Goal: Task Accomplishment & Management: Use online tool/utility

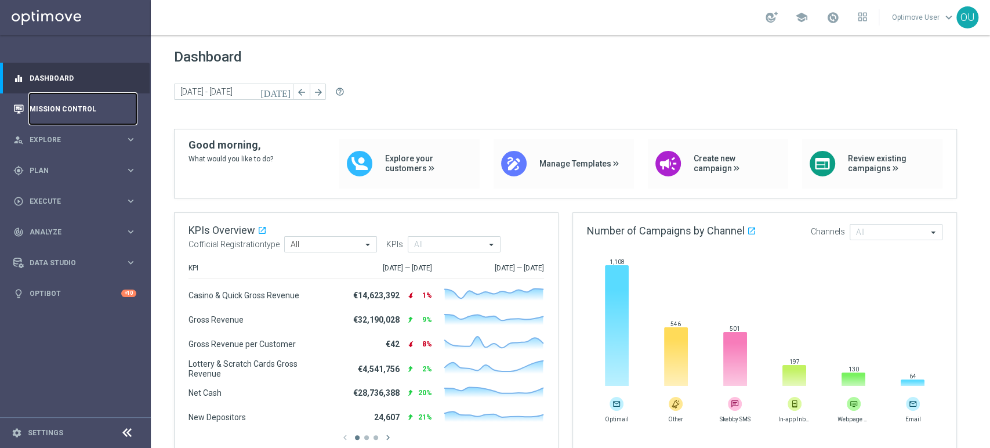
click at [48, 111] on link "Mission Control" at bounding box center [83, 108] width 107 height 31
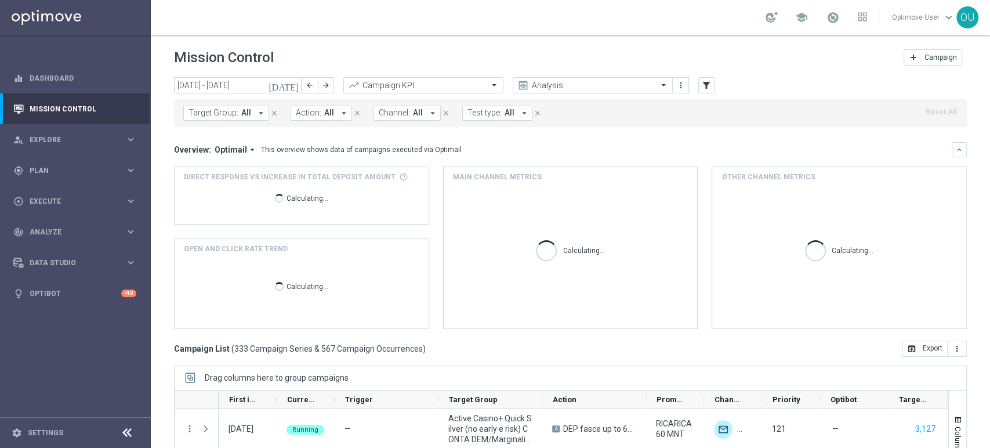
click at [292, 84] on icon "[DATE]" at bounding box center [284, 85] width 31 height 10
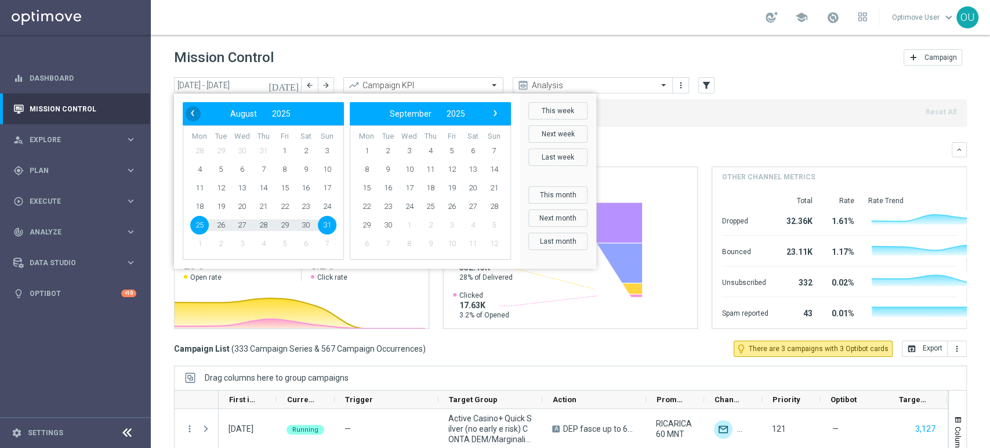
click at [195, 110] on span "‹" at bounding box center [192, 113] width 15 height 15
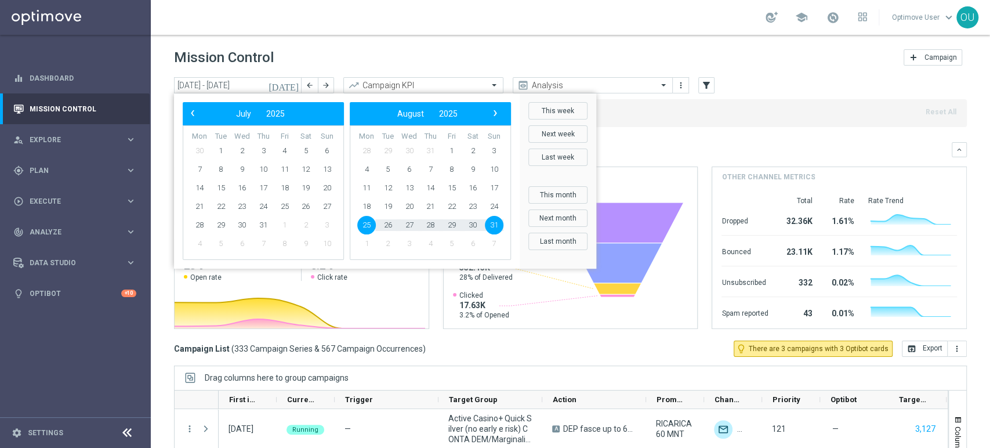
click at [195, 110] on span "‹" at bounding box center [192, 113] width 15 height 15
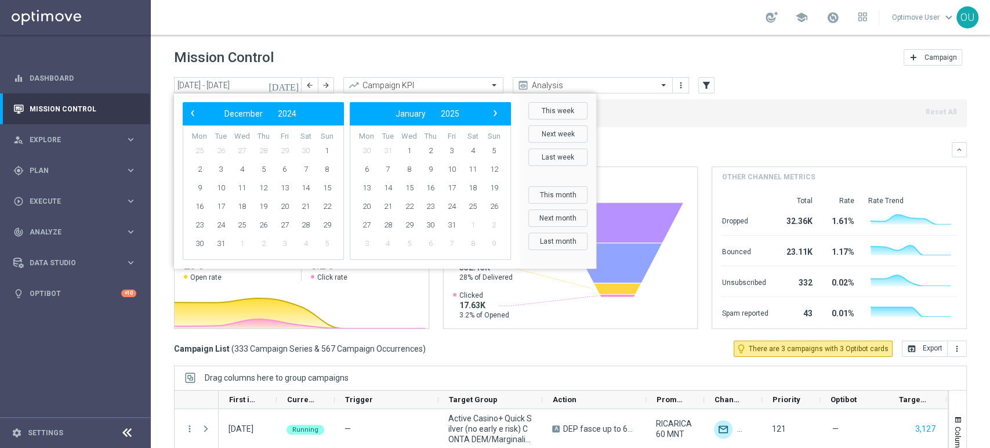
click at [195, 110] on span "‹" at bounding box center [192, 113] width 15 height 15
click at [196, 112] on span "‹" at bounding box center [192, 113] width 15 height 15
click at [260, 147] on span "1" at bounding box center [263, 151] width 19 height 19
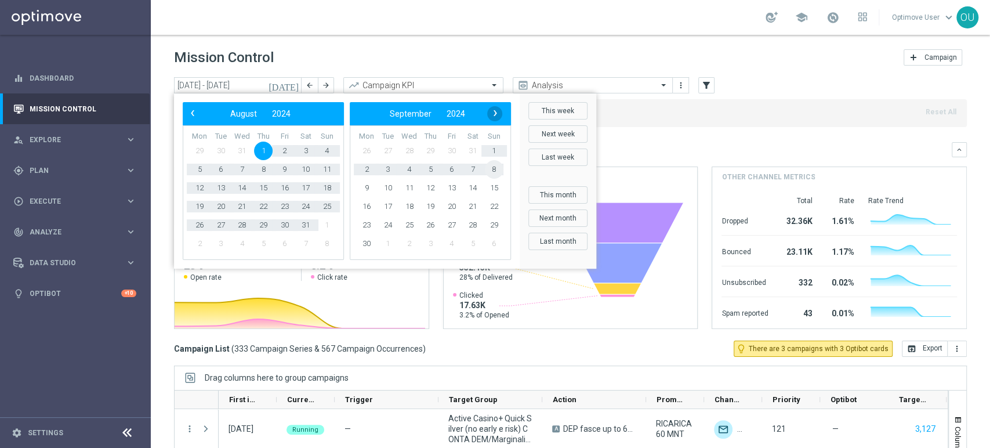
click at [496, 119] on span "›" at bounding box center [495, 113] width 15 height 15
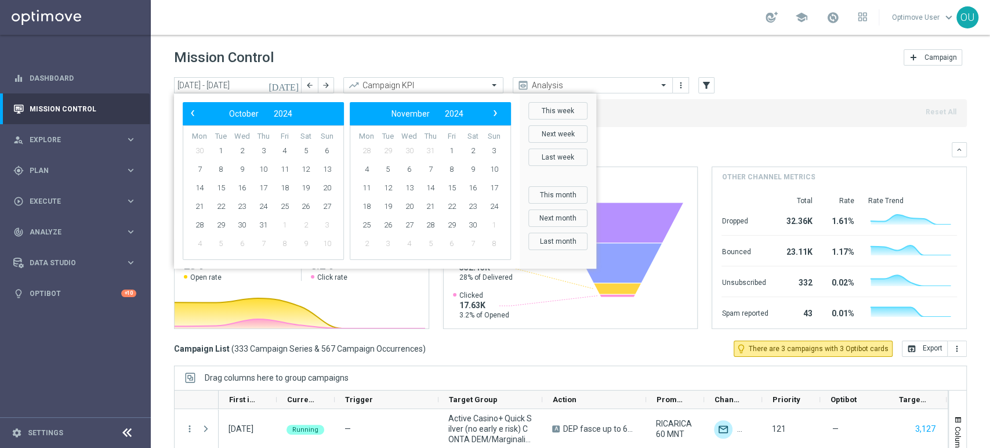
click at [496, 119] on span "›" at bounding box center [495, 113] width 15 height 15
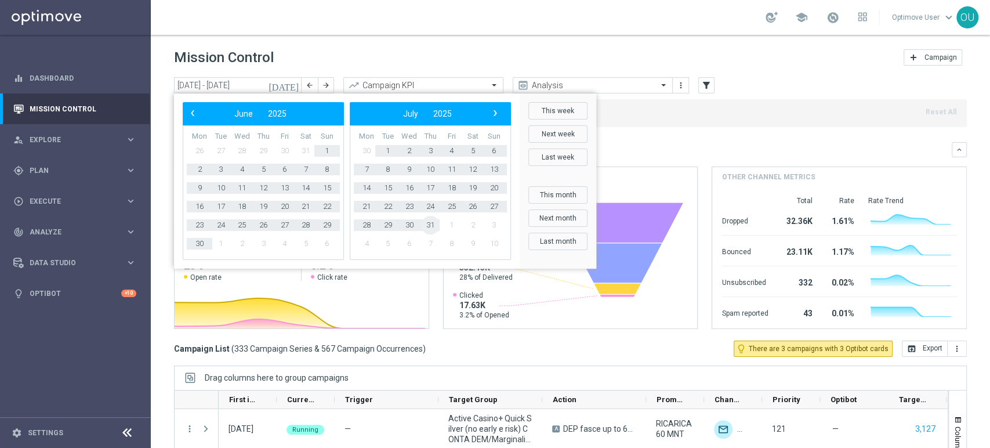
click at [430, 229] on span "31" at bounding box center [430, 225] width 19 height 19
type input "01 Aug 2024 - 31 Jul 2025"
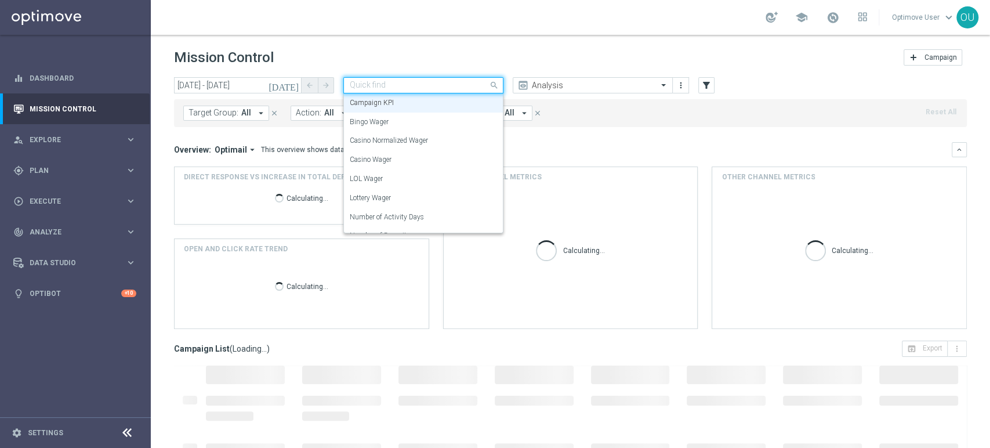
click at [391, 87] on input "text" at bounding box center [412, 86] width 124 height 10
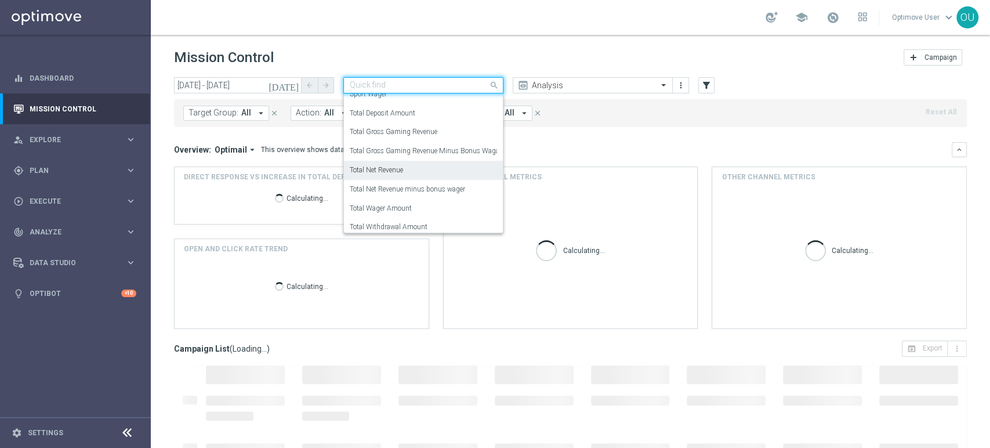
scroll to position [281, 0]
click at [408, 180] on div "Total Net Revenue" at bounding box center [423, 184] width 147 height 19
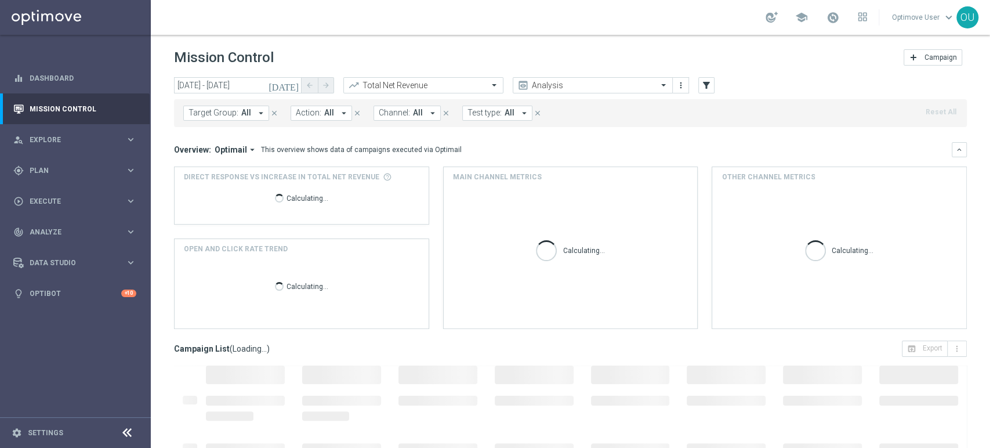
click at [227, 144] on span "Optimail" at bounding box center [231, 149] width 32 height 10
click at [228, 165] on div "Analysis" at bounding box center [226, 167] width 70 height 16
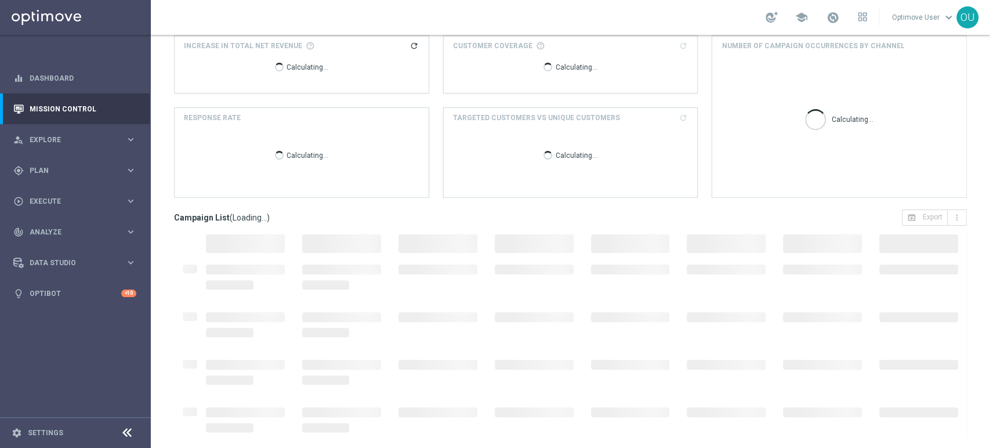
scroll to position [0, 0]
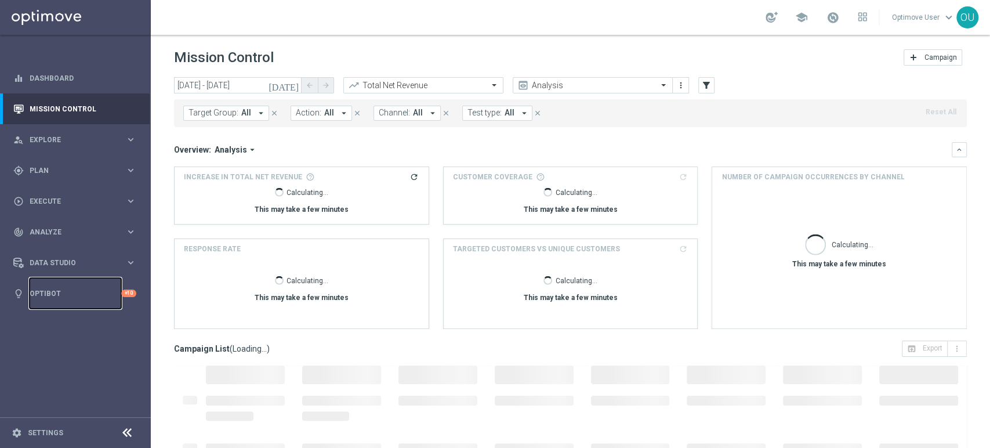
click at [44, 292] on link "Optibot" at bounding box center [76, 293] width 92 height 31
click at [50, 289] on link "Optibot" at bounding box center [76, 293] width 92 height 31
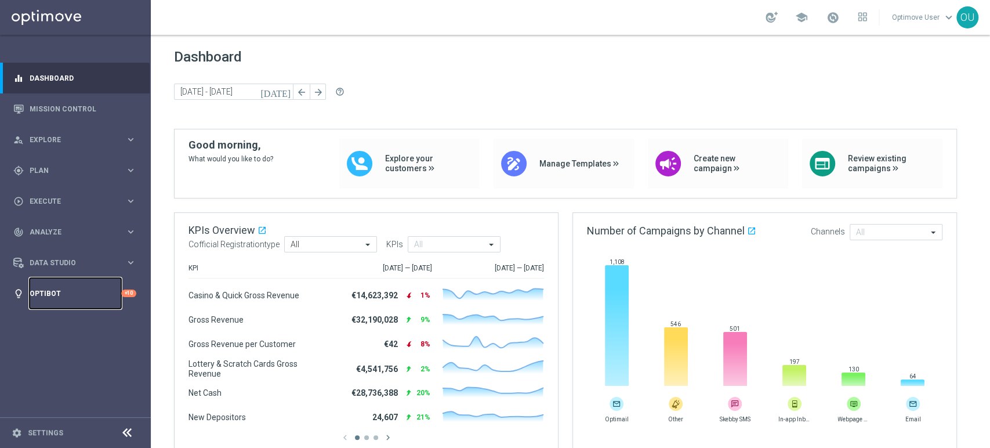
click at [77, 288] on link "Optibot" at bounding box center [76, 293] width 92 height 31
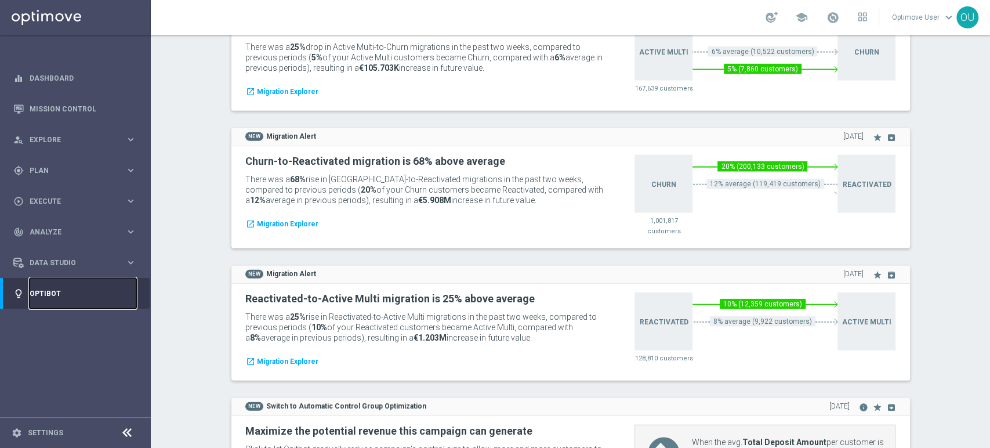
scroll to position [1677, 0]
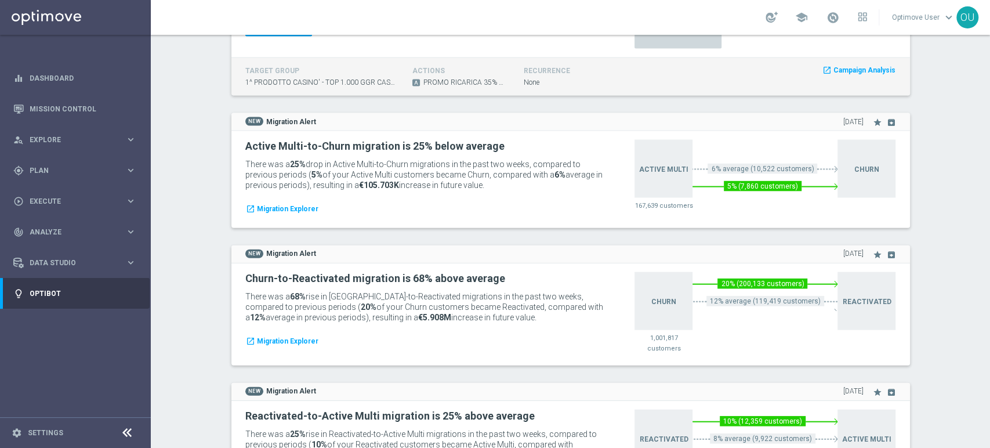
scroll to position [1670, 0]
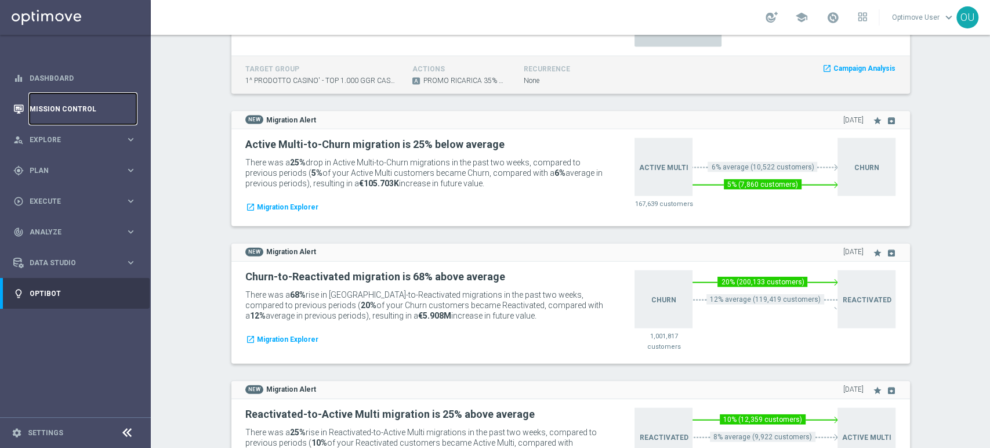
click at [41, 105] on link "Mission Control" at bounding box center [83, 108] width 107 height 31
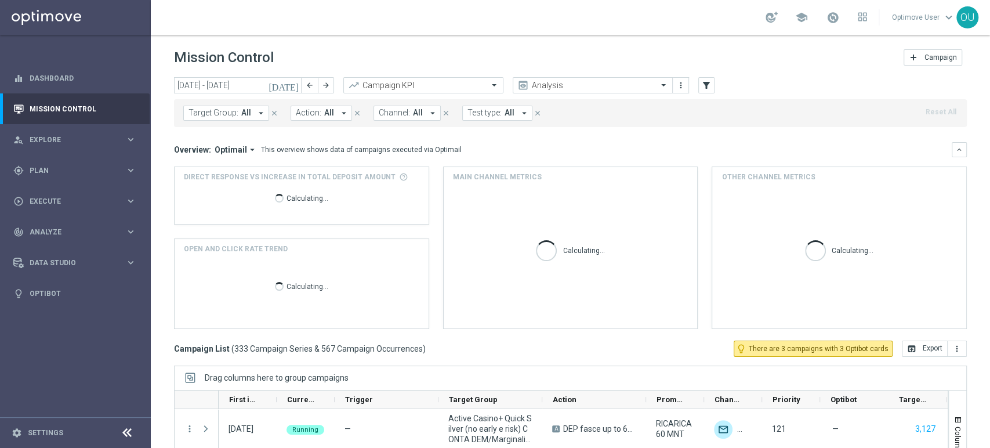
click at [237, 151] on span "Optimail" at bounding box center [231, 149] width 32 height 10
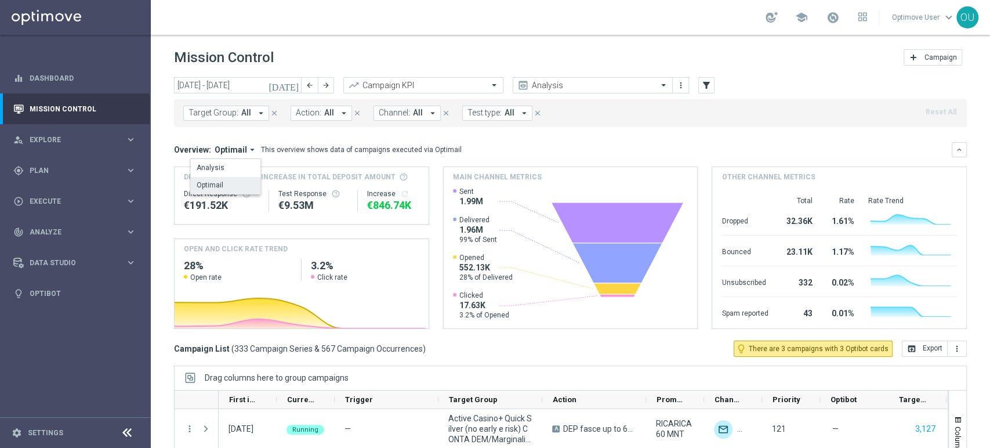
click at [293, 92] on button "[DATE]" at bounding box center [284, 85] width 35 height 17
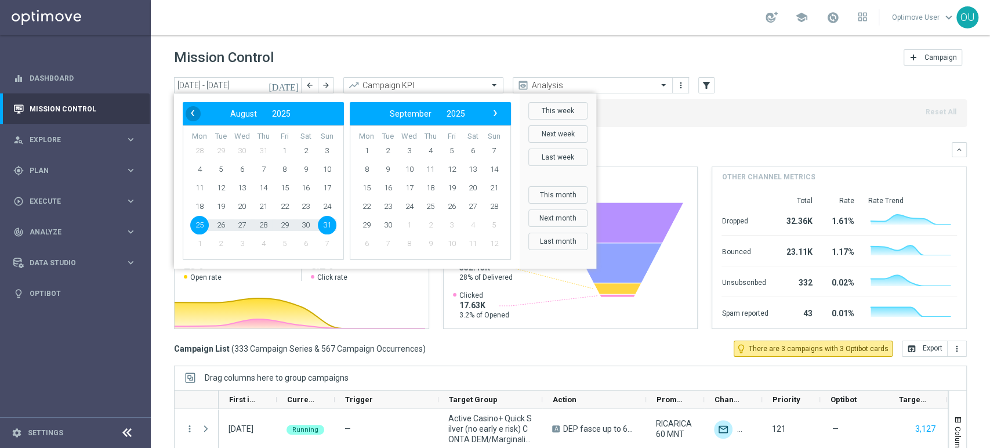
click at [190, 115] on span "‹" at bounding box center [192, 113] width 15 height 15
click at [200, 151] on span "1" at bounding box center [199, 151] width 19 height 19
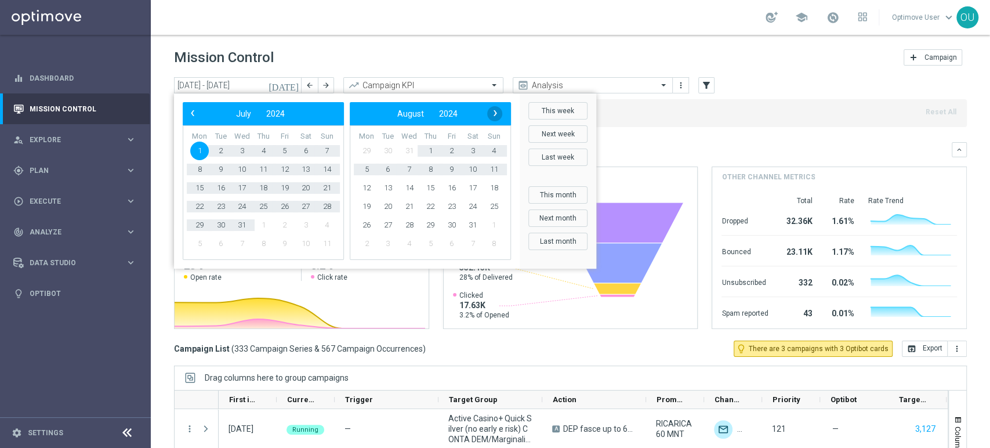
click at [492, 110] on span "›" at bounding box center [495, 113] width 15 height 15
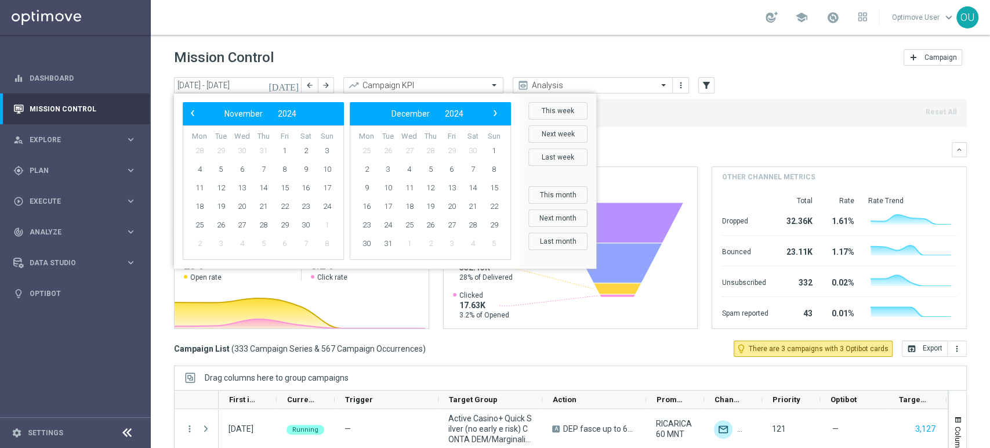
click at [492, 110] on span "›" at bounding box center [495, 113] width 15 height 15
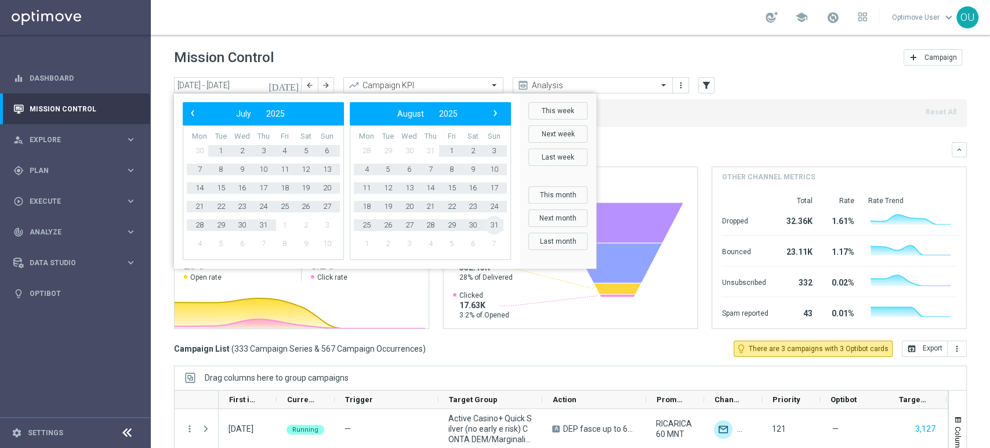
click at [490, 224] on span "31" at bounding box center [494, 225] width 19 height 19
type input "[DATE] - [DATE]"
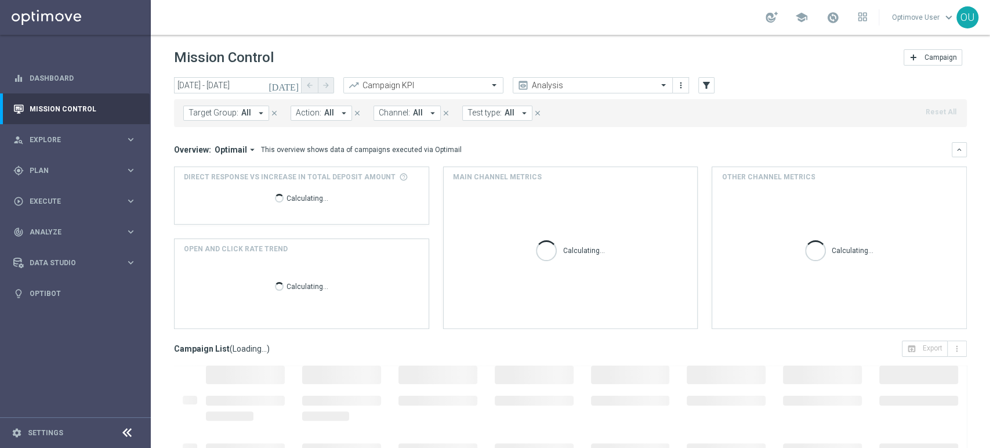
click at [230, 143] on div "Overview: Optimail arrow_drop_down This overview shows data of campaigns execut…" at bounding box center [570, 149] width 793 height 15
click at [231, 148] on span "Optimail" at bounding box center [231, 149] width 32 height 10
click at [232, 171] on div "Analysis" at bounding box center [226, 167] width 70 height 16
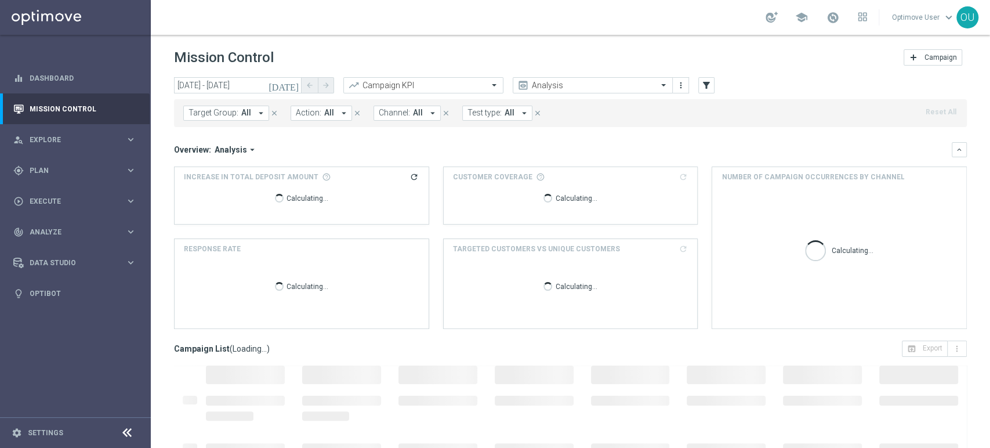
click at [414, 88] on input "text" at bounding box center [412, 86] width 124 height 10
click at [415, 82] on input "text" at bounding box center [412, 86] width 124 height 10
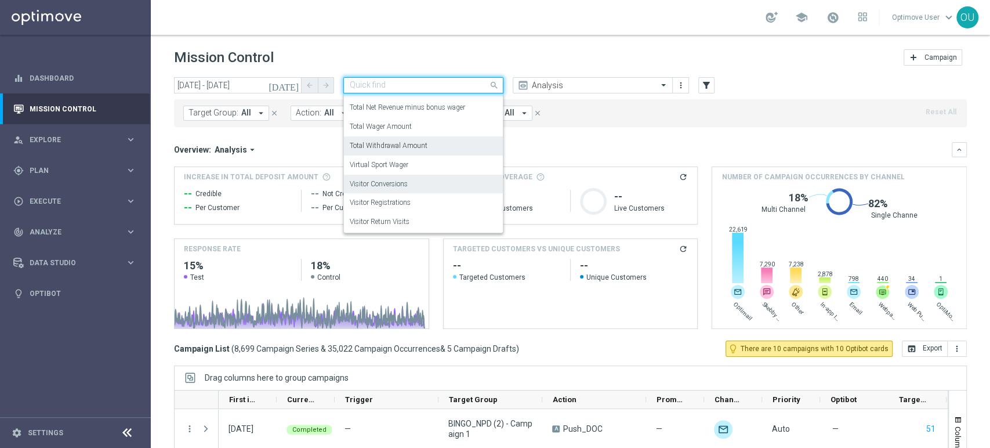
scroll to position [339, 0]
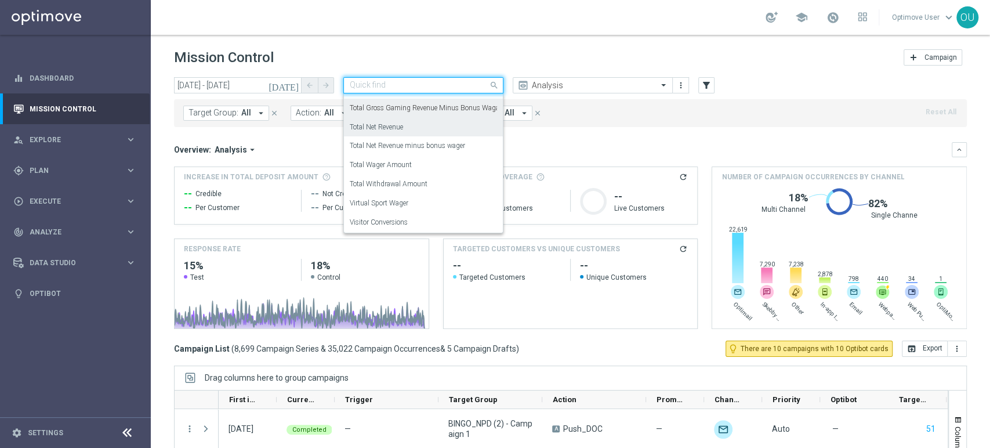
click at [396, 124] on label "Total Net Revenue" at bounding box center [376, 127] width 53 height 10
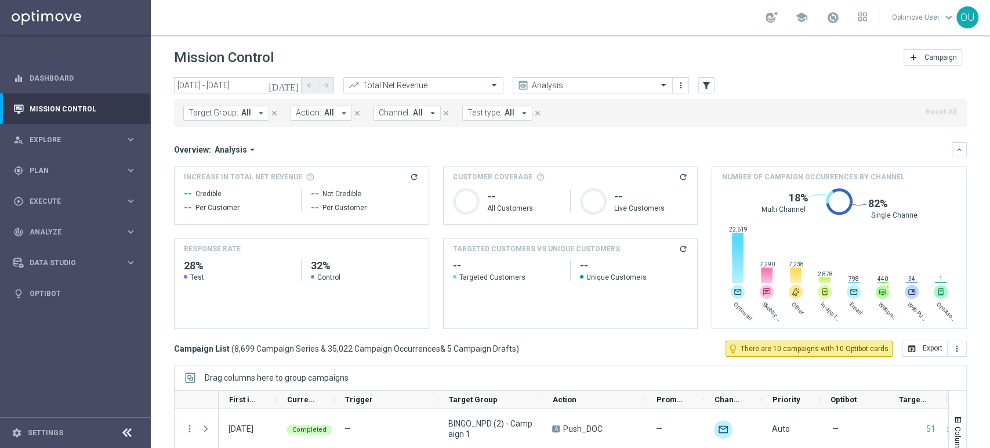
click at [517, 262] on h2 "--" at bounding box center [507, 266] width 108 height 14
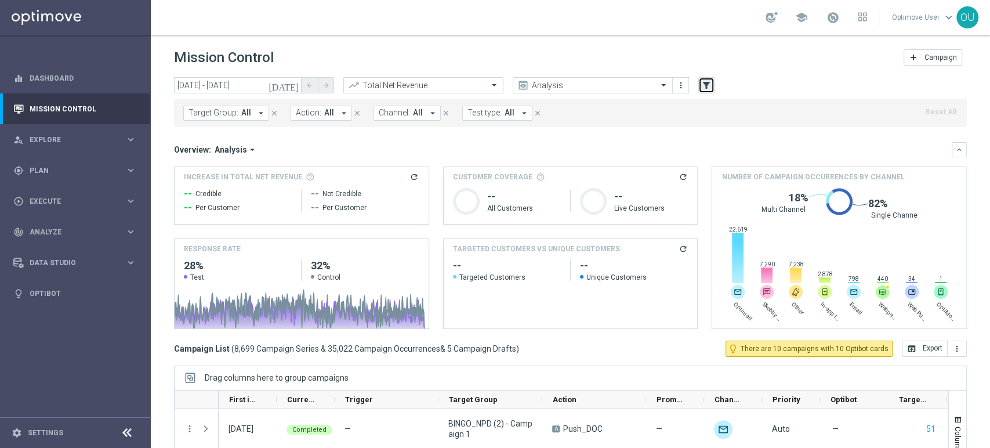
click at [713, 87] on button "filter_alt" at bounding box center [706, 85] width 16 height 16
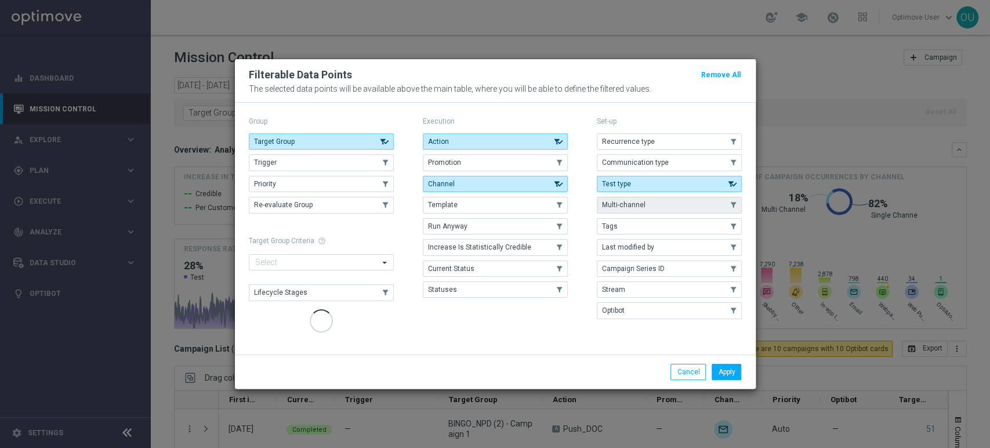
click at [858, 184] on modal-container "Filterable Data Points Remove All The selected data points will be available ab…" at bounding box center [495, 224] width 990 height 448
click at [686, 378] on div "Apply Cancel" at bounding box center [495, 371] width 521 height 34
click at [682, 369] on button "Cancel" at bounding box center [687, 372] width 35 height 16
click at [789, 266] on modal-container "Filterable Data Points Remove All The selected data points will be available ab…" at bounding box center [495, 224] width 990 height 448
click at [638, 208] on span "Multi-channel" at bounding box center [623, 205] width 43 height 8
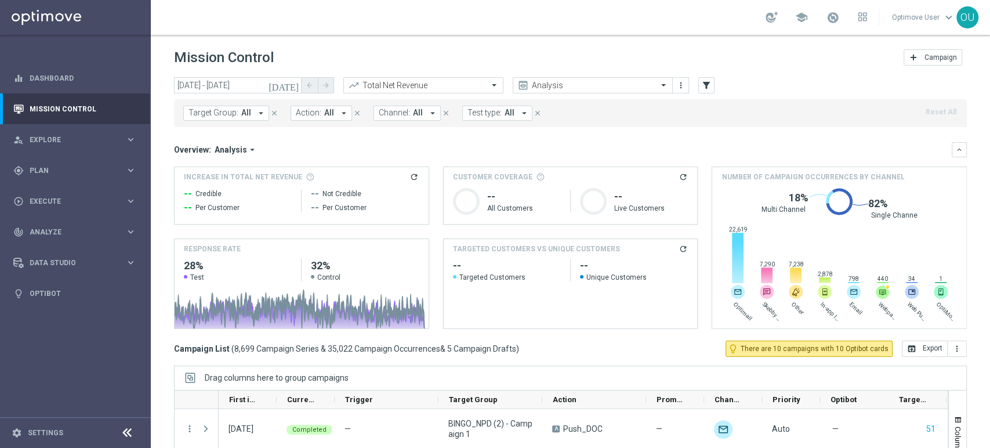
click at [406, 115] on button "Channel: All arrow_drop_down" at bounding box center [407, 113] width 67 height 15
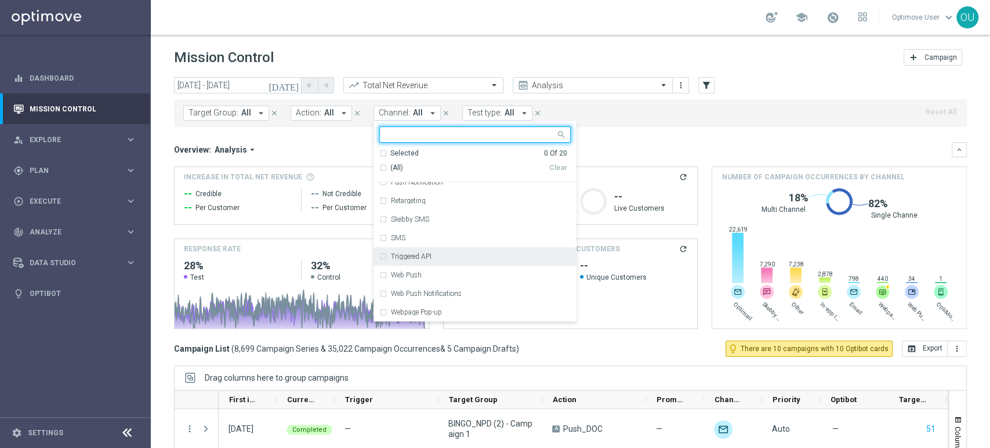
scroll to position [231, 0]
click at [429, 259] on div "Triggered API" at bounding box center [481, 256] width 180 height 7
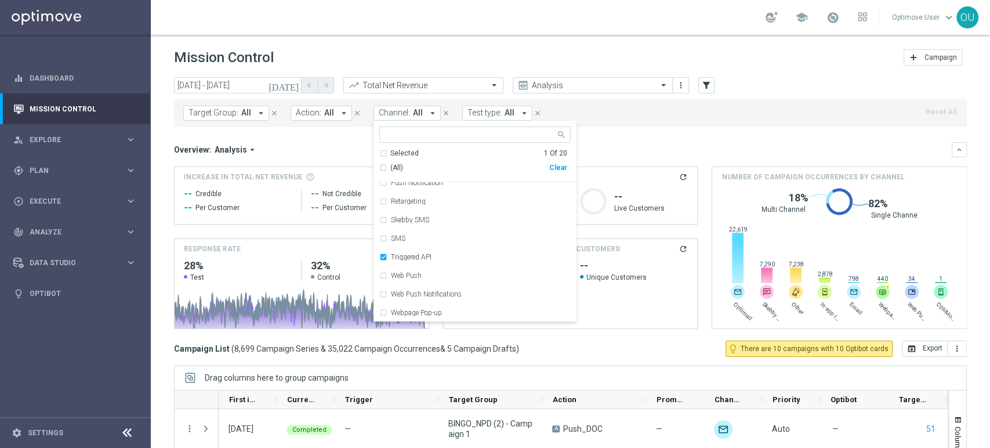
click at [429, 259] on div "Triggered API" at bounding box center [481, 256] width 180 height 7
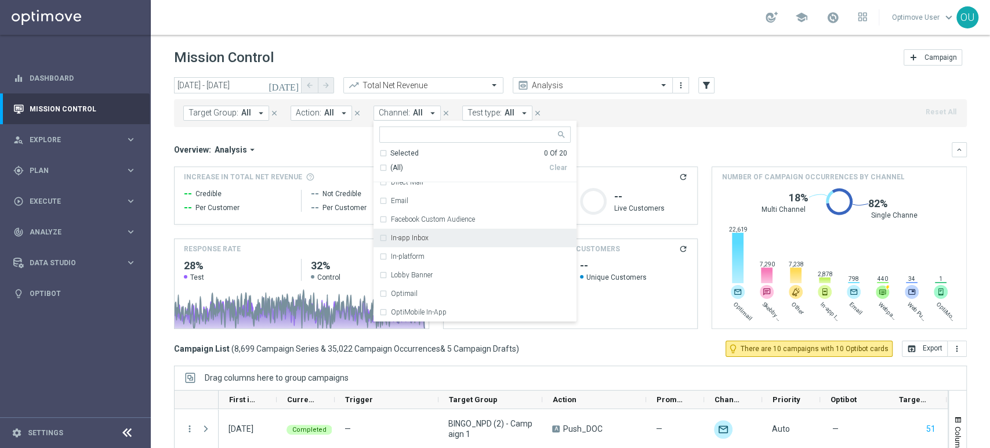
scroll to position [49, 0]
click at [416, 237] on label "In-app Inbox" at bounding box center [410, 235] width 38 height 7
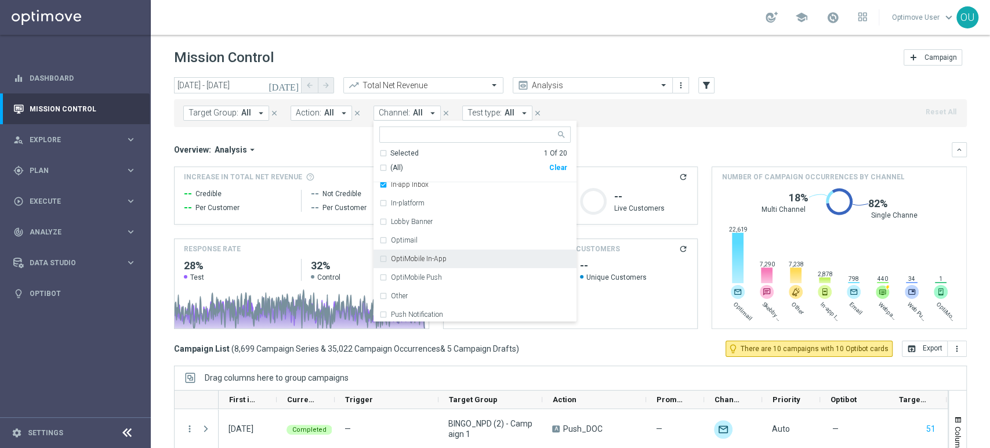
scroll to position [99, 0]
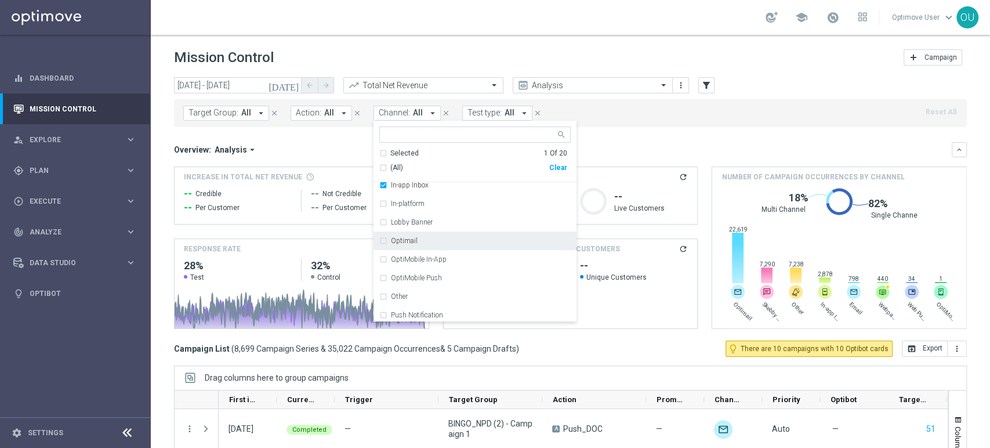
click at [410, 242] on label "Optimail" at bounding box center [404, 240] width 27 height 7
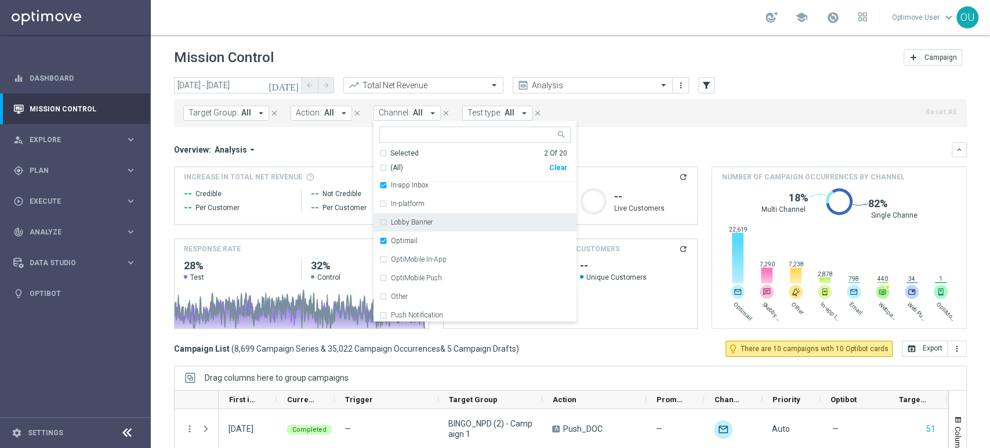
click at [683, 193] on div "Customer Coverage refresh Created with Highcharts 9.3.3 -- All Customers Create…" at bounding box center [571, 195] width 254 height 57
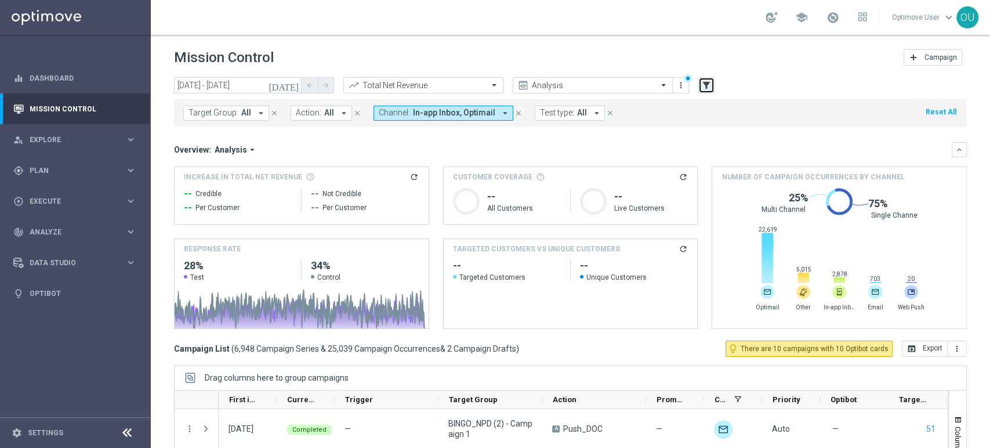
click at [712, 82] on button "filter_alt" at bounding box center [706, 85] width 16 height 16
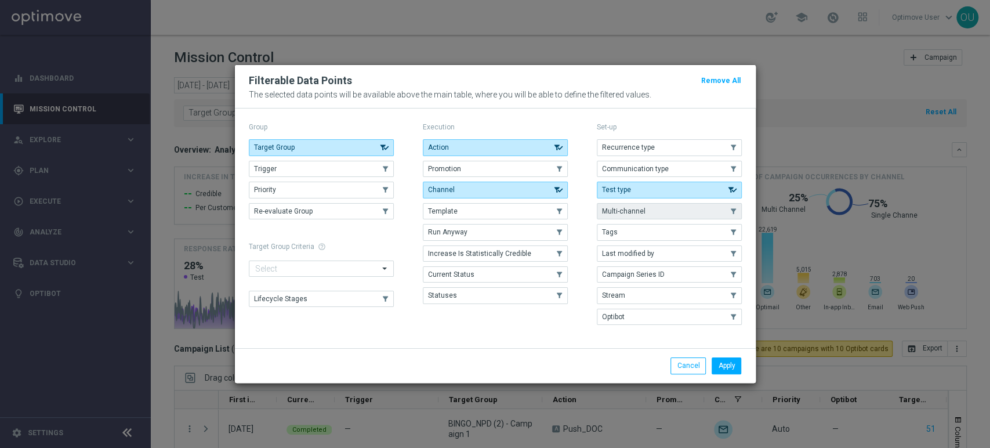
click at [633, 206] on button "Multi-channel" at bounding box center [669, 211] width 145 height 16
click at [734, 364] on button "Apply" at bounding box center [727, 365] width 30 height 16
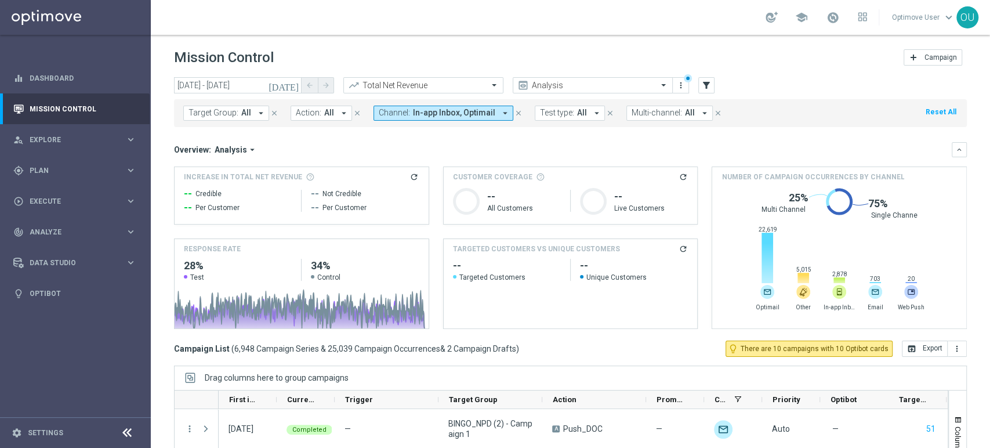
click at [654, 108] on span "Multi-channel:" at bounding box center [657, 113] width 50 height 10
click at [657, 216] on div "Yes" at bounding box center [674, 219] width 61 height 7
click at [759, 234] on rect at bounding box center [767, 229] width 17 height 10
click at [554, 188] on pie-chart "Created with Highcharts 9.3.3 -- All Customers" at bounding box center [507, 201] width 108 height 27
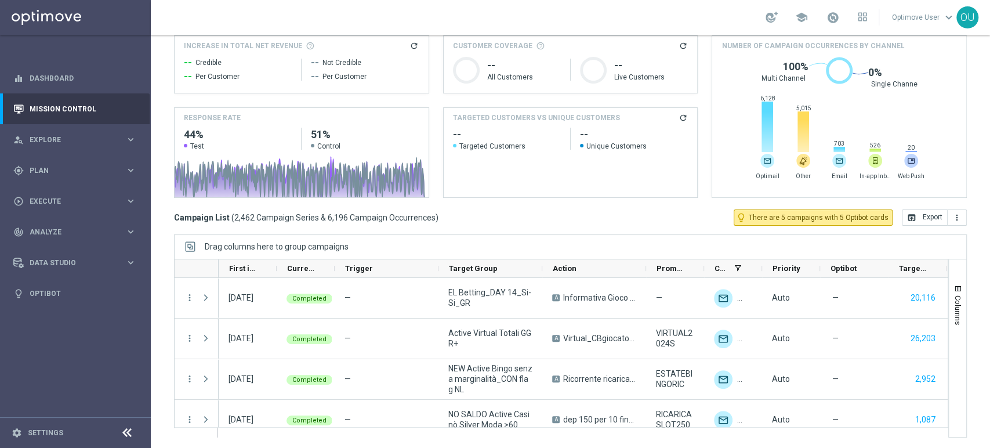
scroll to position [0, 0]
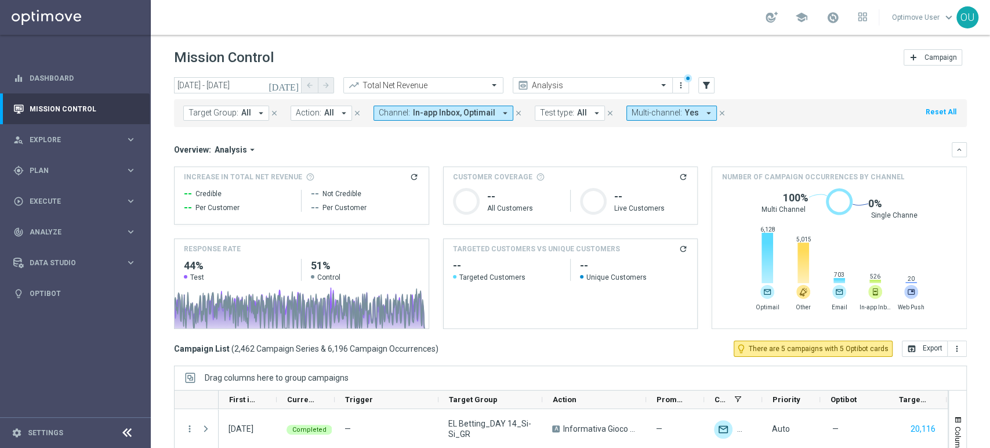
click at [659, 112] on span "Multi-channel:" at bounding box center [657, 113] width 50 height 10
click at [644, 216] on label "Yes" at bounding box center [649, 219] width 10 height 7
click at [512, 147] on div "Overview: Analysis arrow_drop_down" at bounding box center [563, 149] width 778 height 10
click at [478, 113] on span "In-app Inbox, Optimail" at bounding box center [454, 113] width 82 height 10
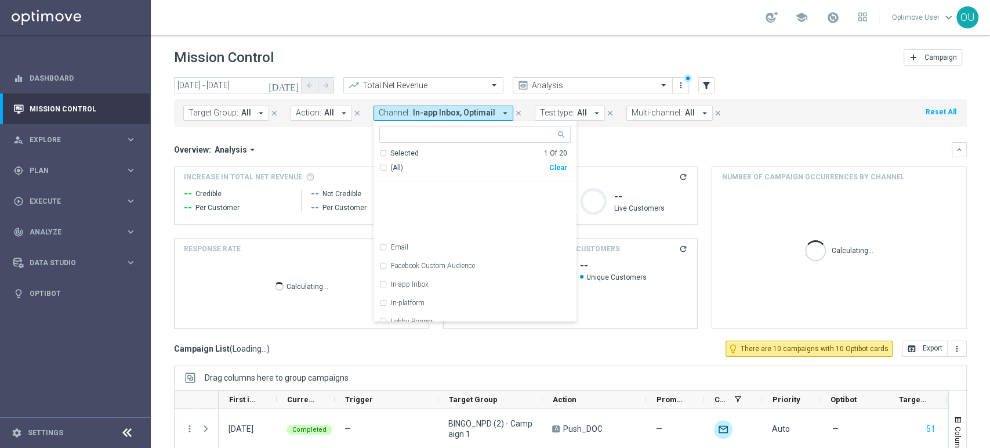
drag, startPoint x: 478, startPoint y: 113, endPoint x: 400, endPoint y: 253, distance: 160.5
click at [381, 331] on div "Optimail" at bounding box center [474, 340] width 191 height 19
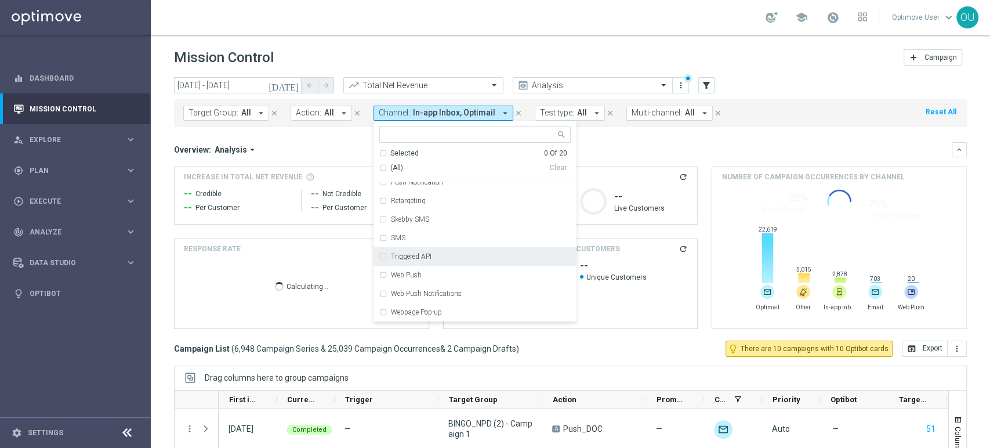
scroll to position [231, 0]
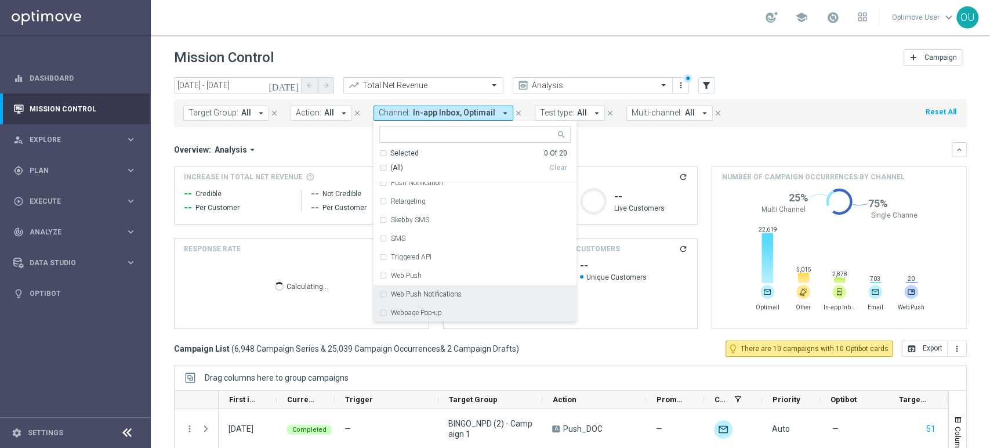
click at [408, 320] on div "Webpage Pop-up" at bounding box center [474, 312] width 191 height 19
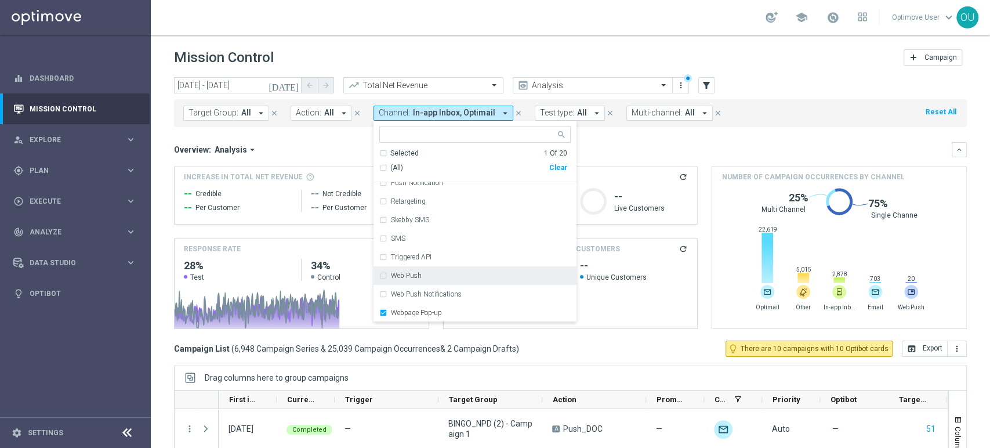
click at [747, 216] on div "Created with Highcharts 9.3.3 25% Multi Channel 75% Single Channel Created with…" at bounding box center [839, 253] width 235 height 142
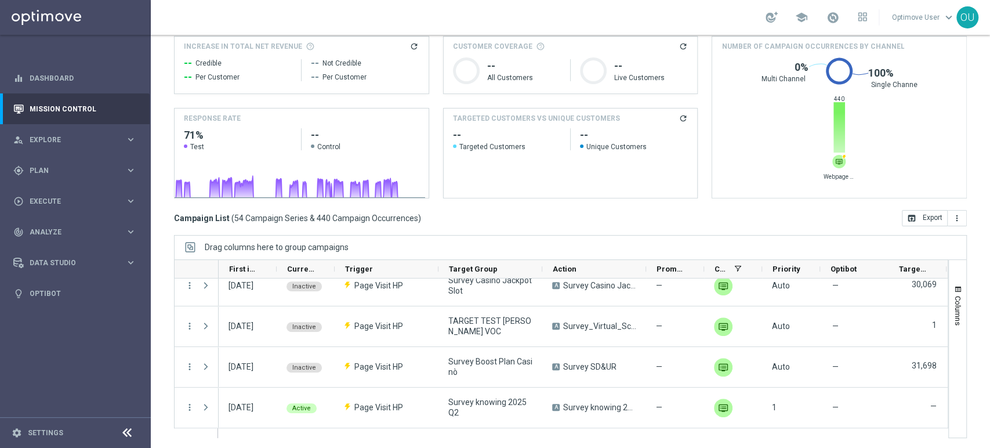
scroll to position [0, 0]
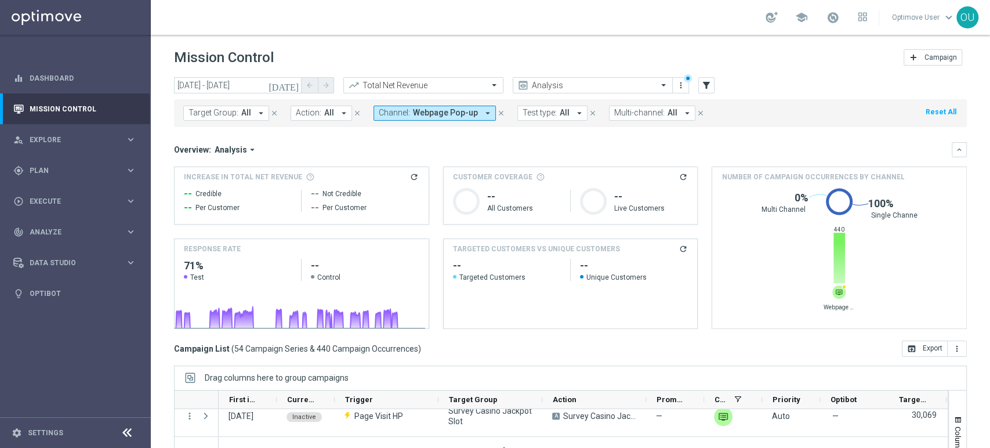
click at [466, 109] on span "Webpage Pop-up" at bounding box center [445, 113] width 65 height 10
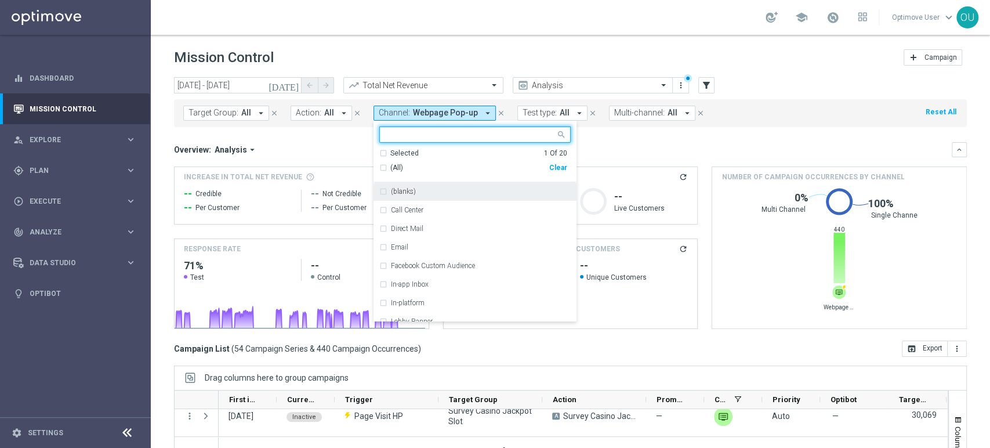
click at [380, 165] on div "(All)" at bounding box center [464, 168] width 170 height 10
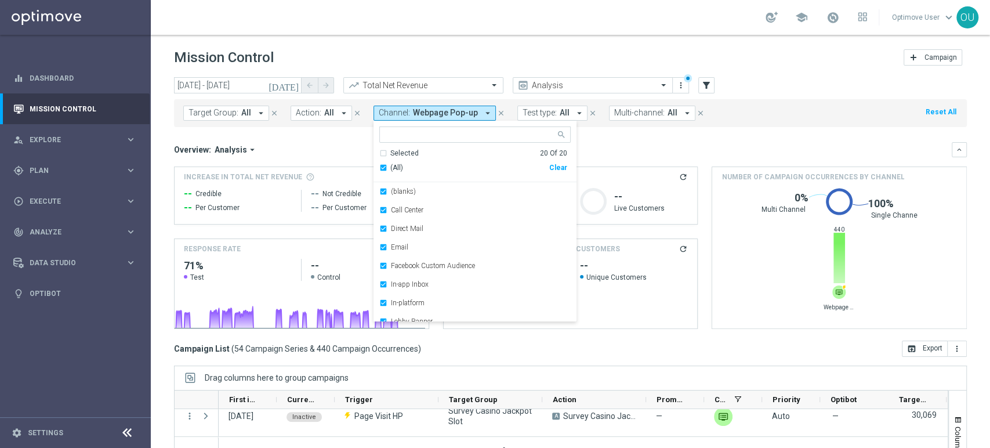
click at [671, 260] on h2 "--" at bounding box center [634, 266] width 108 height 14
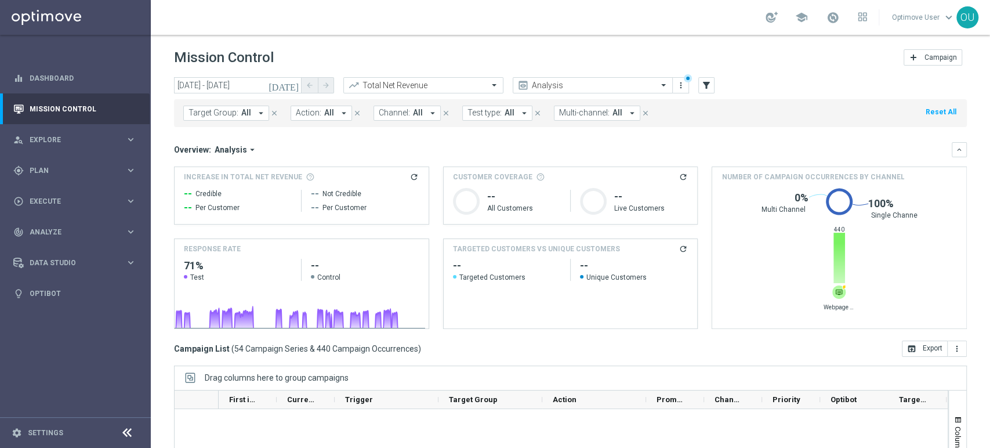
click at [492, 112] on span "Test type:" at bounding box center [484, 113] width 34 height 10
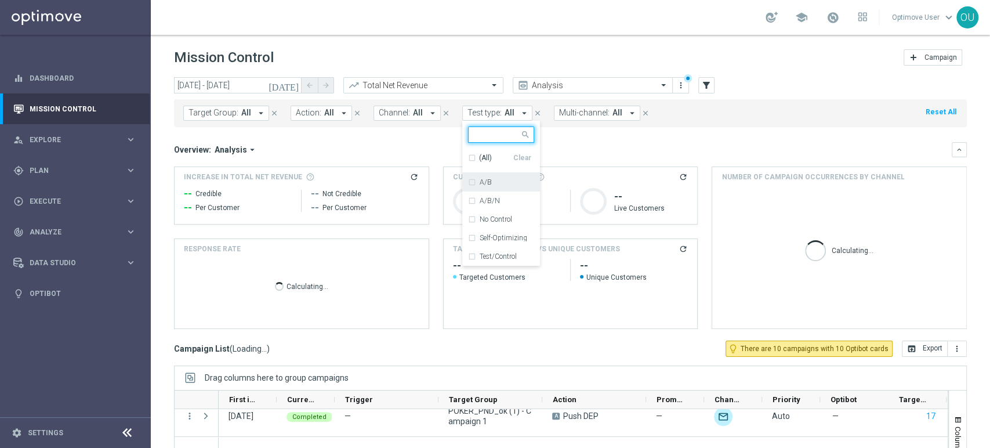
click at [483, 198] on label "A/B/N" at bounding box center [490, 200] width 20 height 7
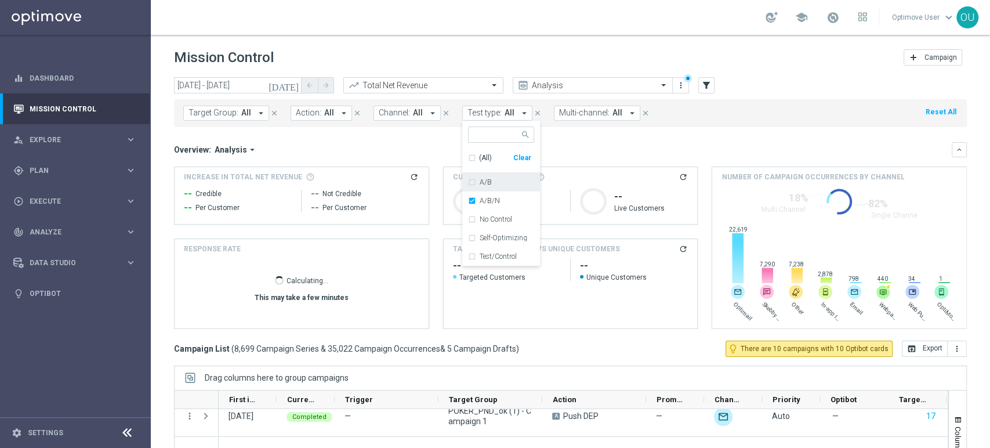
click at [480, 182] on label "A/B" at bounding box center [486, 182] width 12 height 7
click at [610, 243] on div "TARGETED CUSTOMERS VS UNIQUE CUSTOMERS refresh" at bounding box center [571, 249] width 254 height 20
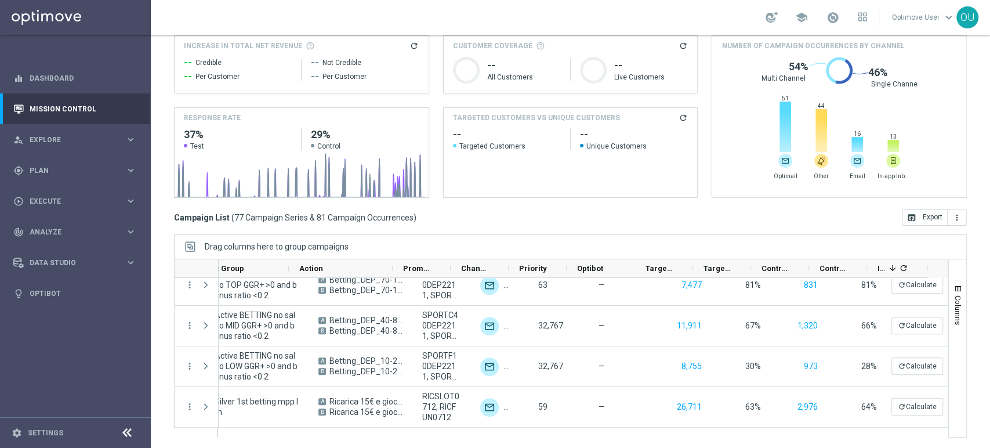
scroll to position [0, 252]
click at [903, 264] on icon "refresh" at bounding box center [903, 267] width 9 height 9
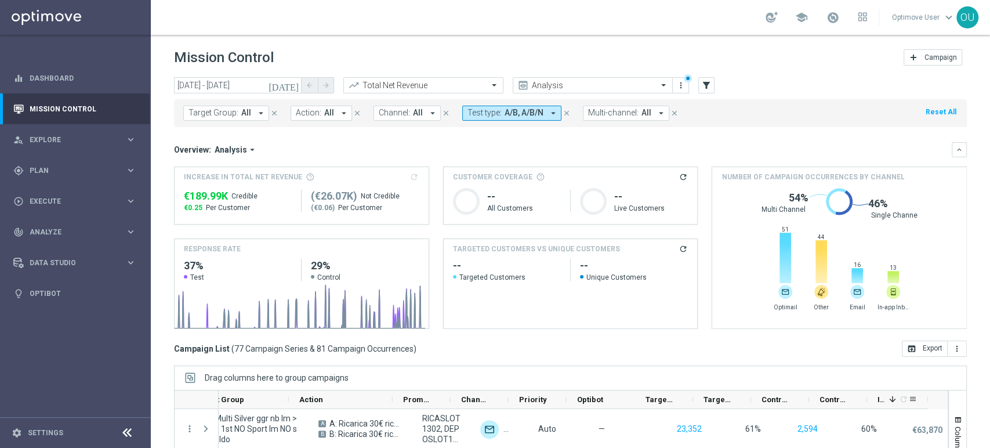
scroll to position [131, 0]
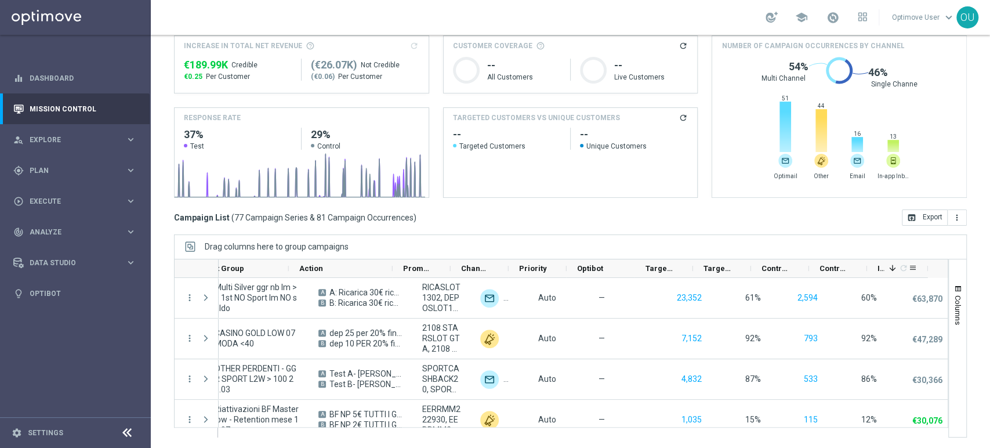
click at [880, 267] on span "Increase" at bounding box center [881, 268] width 7 height 9
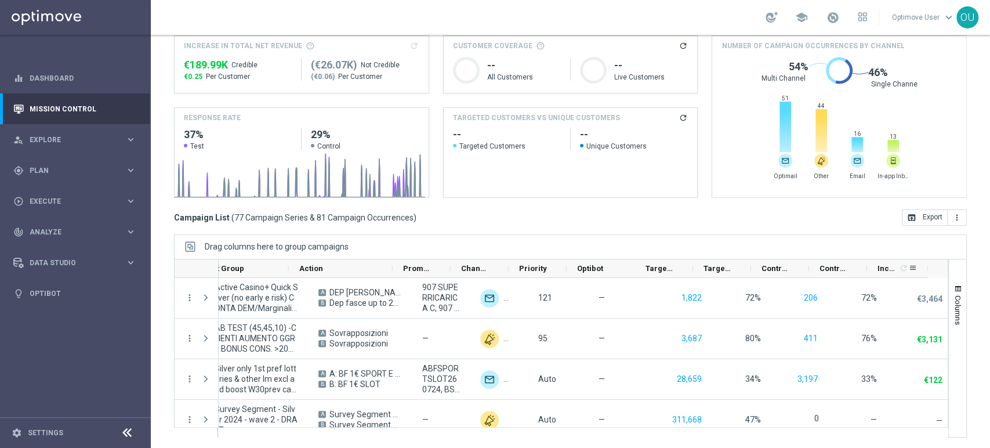
click at [880, 267] on span "Increase" at bounding box center [888, 268] width 20 height 9
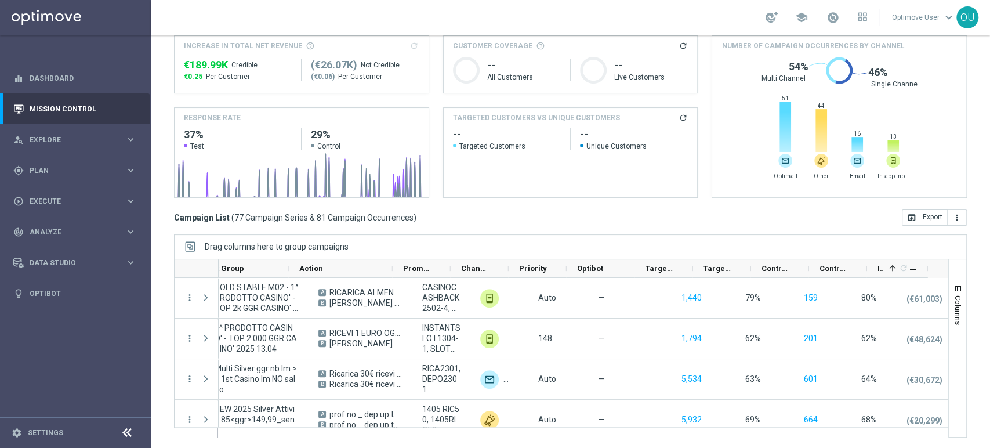
click at [880, 271] on span "Increase" at bounding box center [881, 268] width 7 height 9
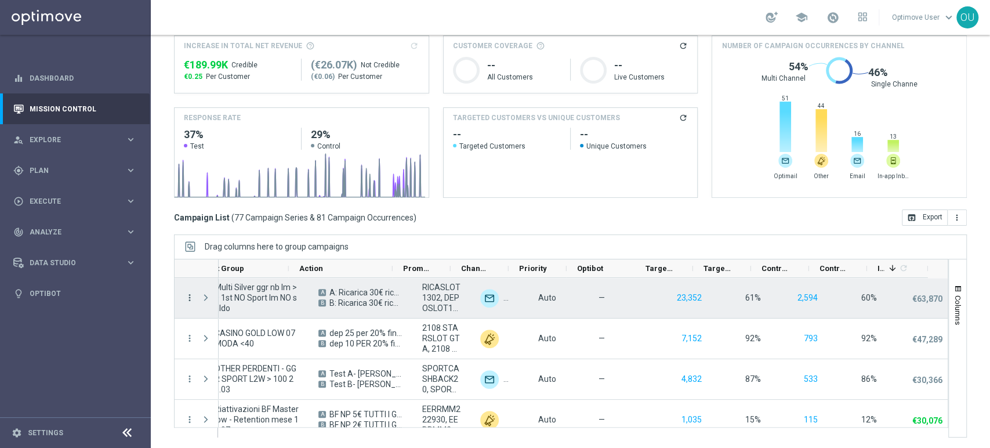
click at [190, 297] on icon "more_vert" at bounding box center [189, 297] width 10 height 10
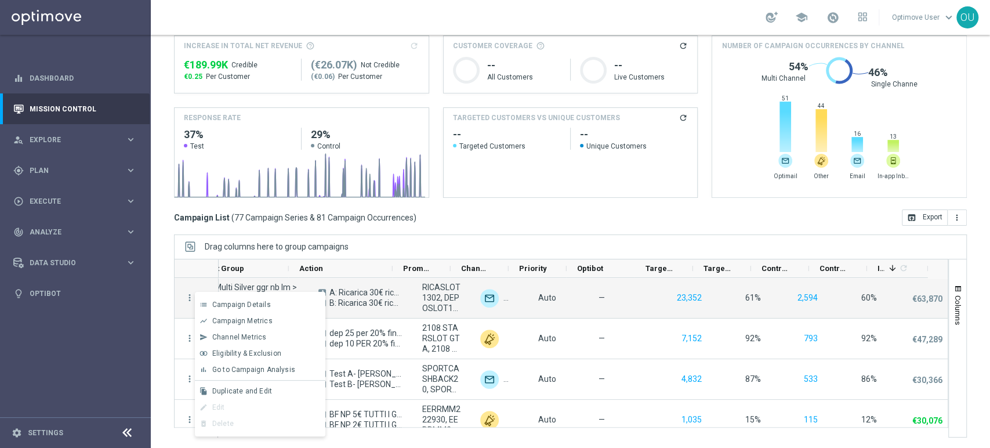
click at [497, 206] on mini-dashboard "Overview: Analysis arrow_drop_down keyboard_arrow_down Increase In Total Net Re…" at bounding box center [570, 102] width 793 height 213
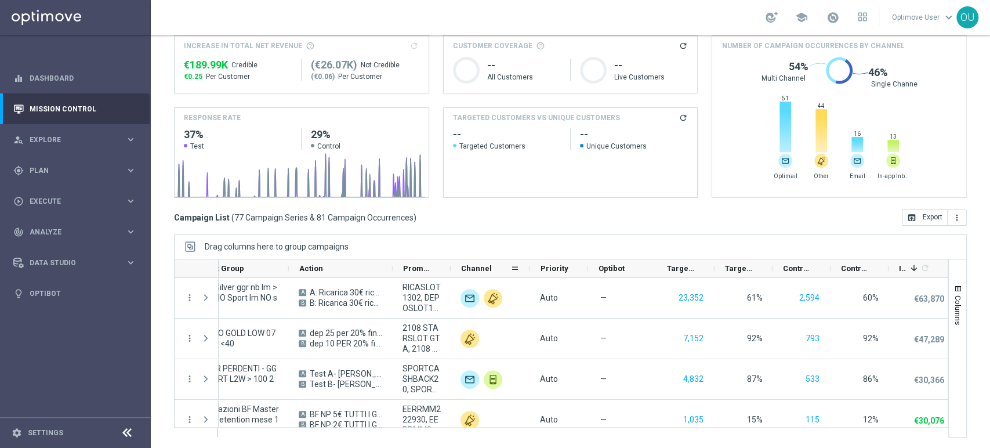
drag, startPoint x: 506, startPoint y: 268, endPoint x: 529, endPoint y: 268, distance: 23.2
click at [529, 268] on div at bounding box center [530, 268] width 5 height 18
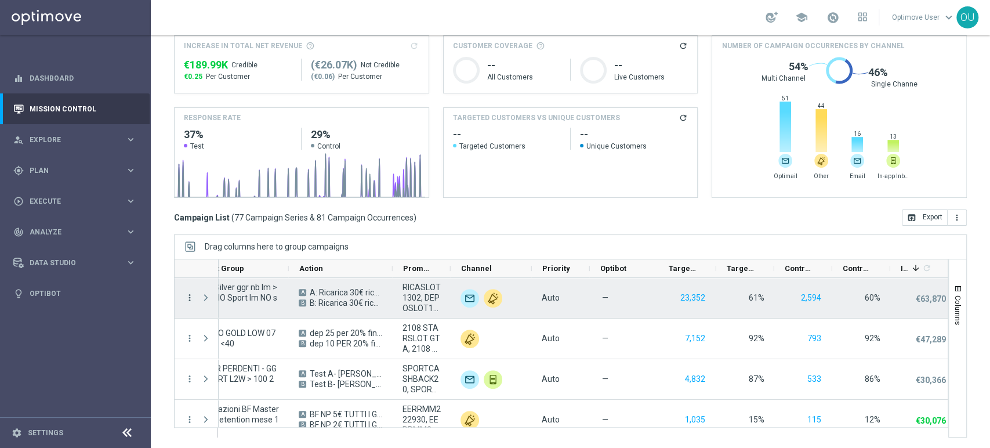
click at [193, 299] on icon "more_vert" at bounding box center [189, 297] width 10 height 10
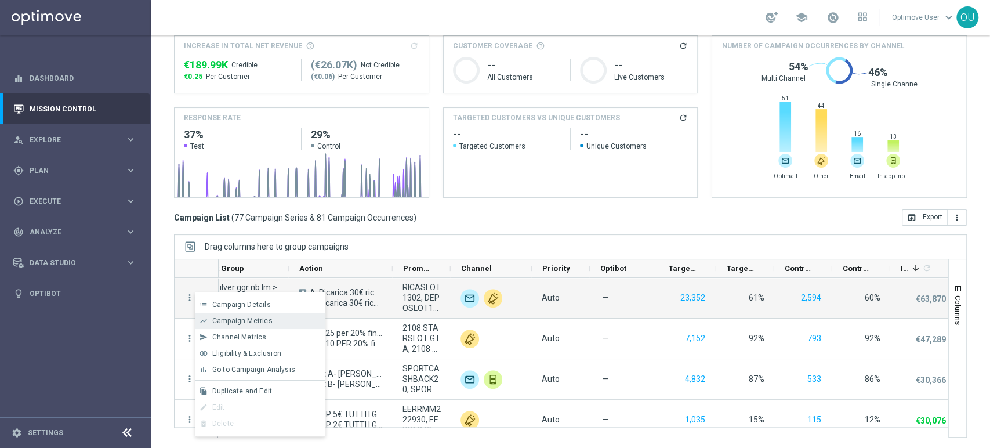
click at [214, 327] on div "show_chart Campaign Metrics" at bounding box center [260, 321] width 130 height 16
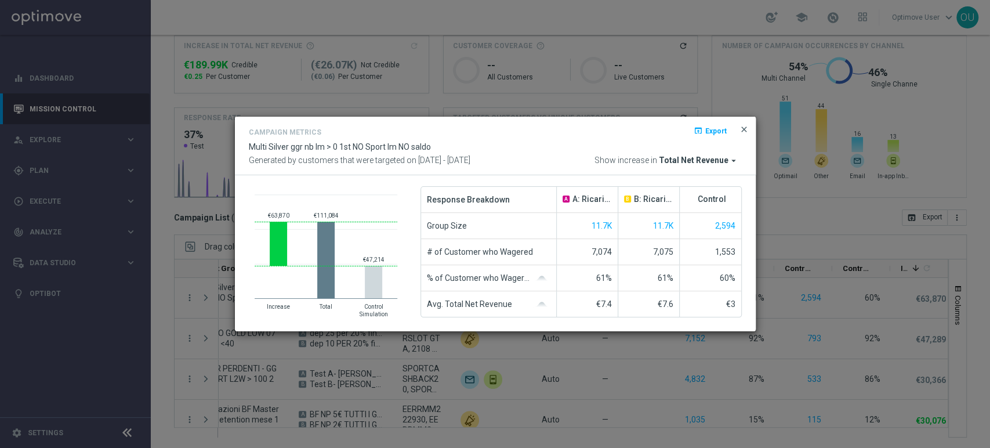
click at [743, 129] on span "close" at bounding box center [743, 129] width 9 height 9
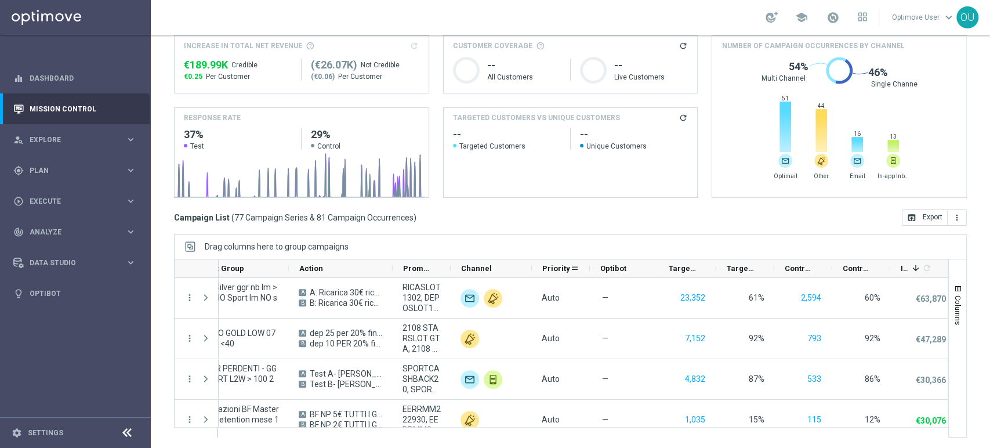
scroll to position [0, 0]
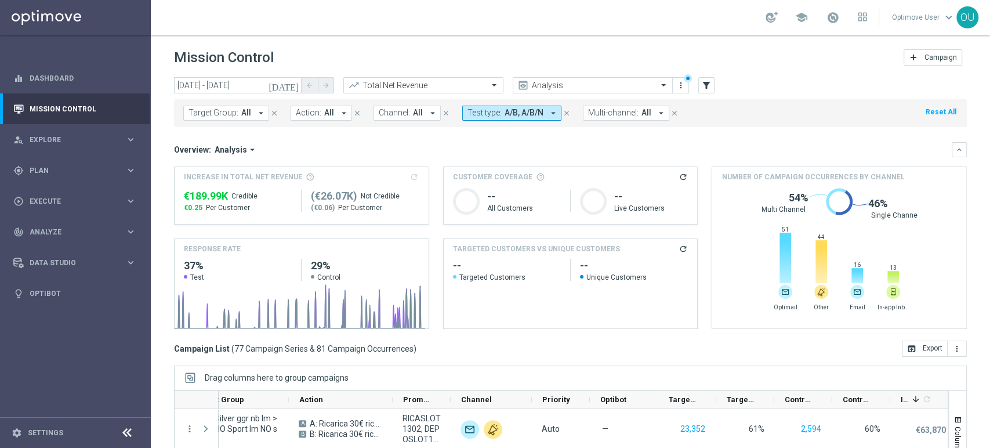
click at [563, 111] on icon "close" at bounding box center [567, 113] width 8 height 8
click at [53, 229] on span "Analyze" at bounding box center [78, 232] width 96 height 7
click at [469, 255] on div "TARGETED CUSTOMERS VS UNIQUE CUSTOMERS refresh" at bounding box center [571, 249] width 254 height 20
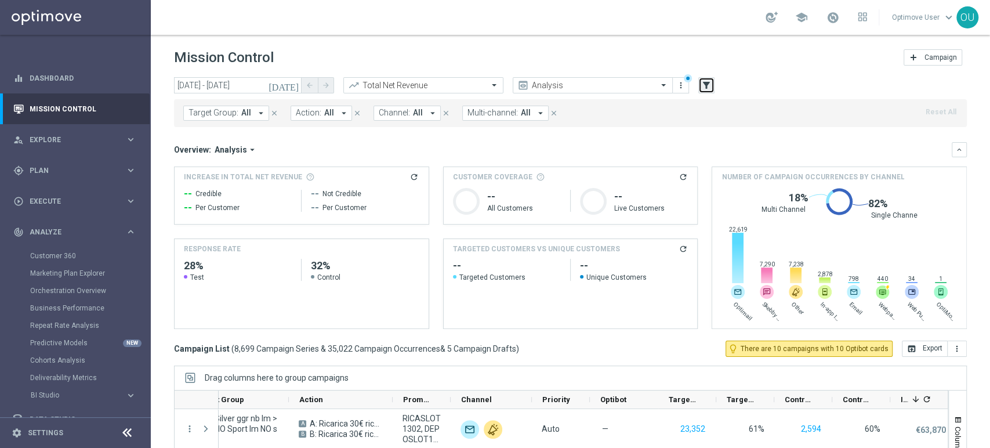
click at [706, 85] on icon "filter_alt" at bounding box center [706, 85] width 10 height 10
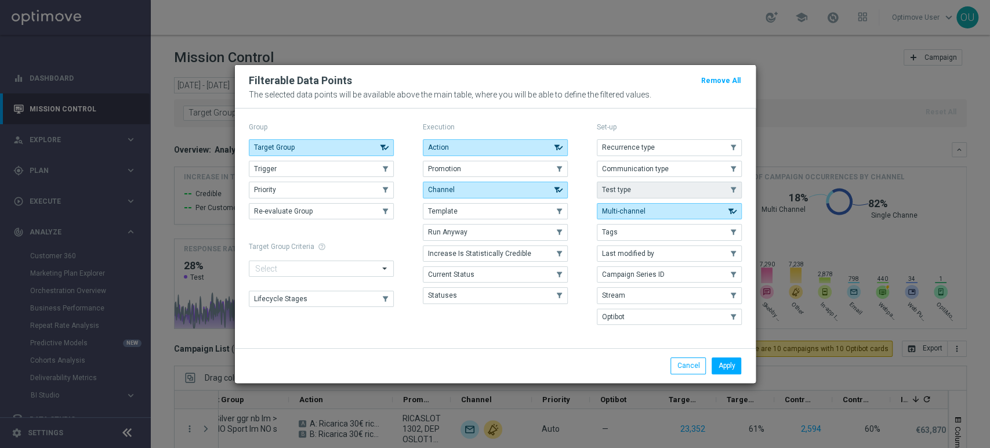
click at [659, 188] on button "Test type" at bounding box center [669, 190] width 145 height 16
click at [733, 370] on button "Apply" at bounding box center [727, 365] width 30 height 16
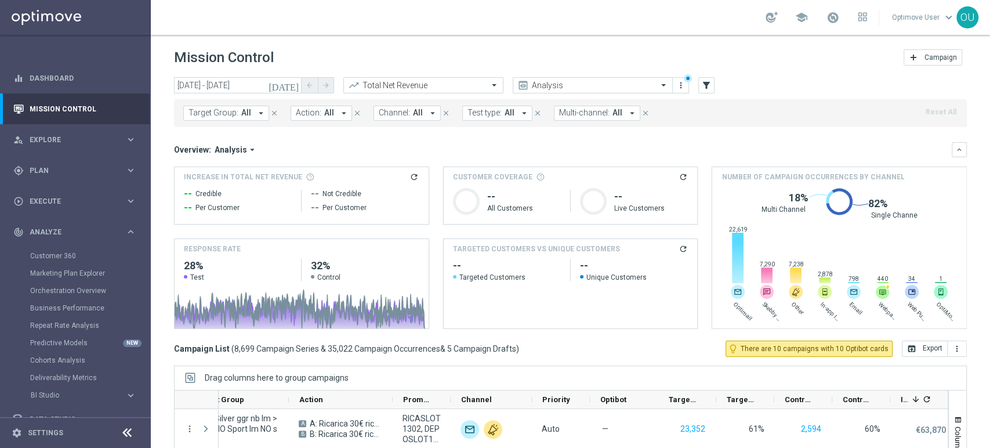
click at [505, 113] on span "All" at bounding box center [510, 113] width 10 height 10
click at [499, 254] on label "Test/Control" at bounding box center [498, 256] width 37 height 7
click at [603, 222] on div "Customer Coverage refresh Created with Highcharts 9.3.3 -- All Customers Create…" at bounding box center [571, 195] width 254 height 57
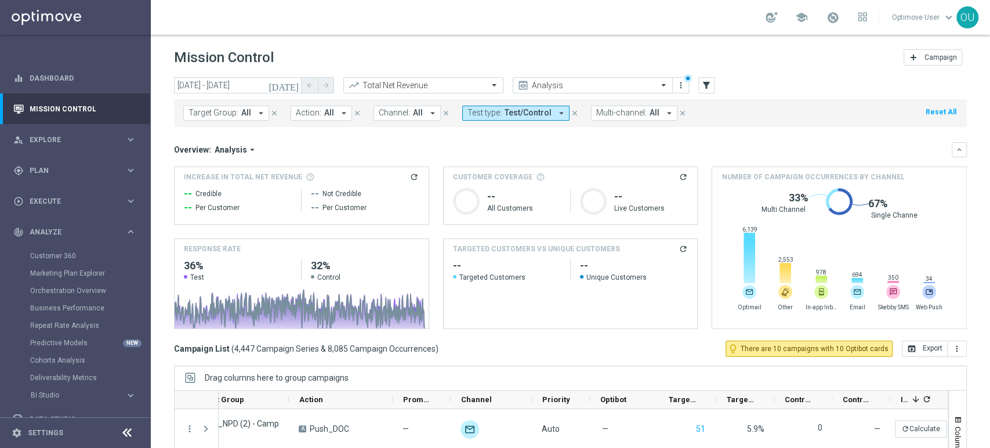
click at [320, 347] on span "4,447 Campaign Series & 8,085 Campaign Occurrences" at bounding box center [334, 348] width 201 height 10
drag, startPoint x: 323, startPoint y: 347, endPoint x: 343, endPoint y: 348, distance: 19.8
click at [343, 348] on span "4,447 Campaign Series & 8,085 Campaign Occurrences" at bounding box center [334, 348] width 201 height 10
copy span "8,085"
click at [571, 113] on icon "close" at bounding box center [575, 113] width 8 height 8
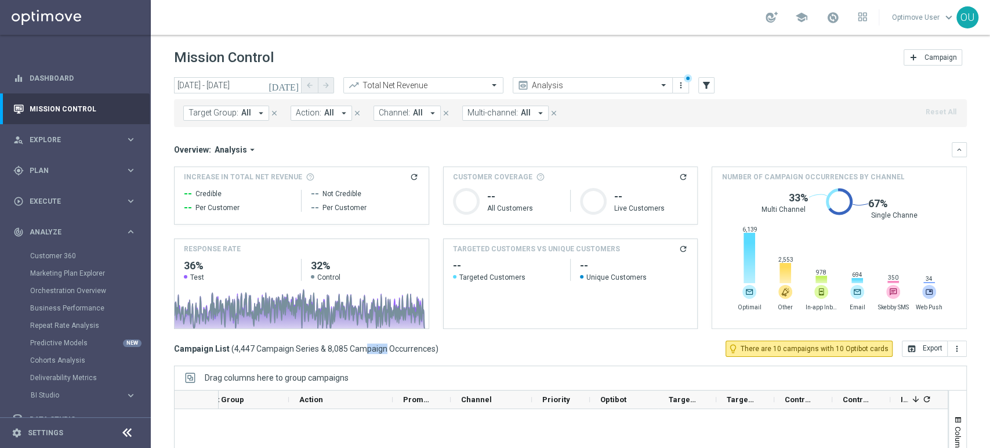
click at [494, 223] on div "Customer Coverage refresh Created with Highcharts 9.3.3 -- All Customers Create…" at bounding box center [571, 195] width 254 height 57
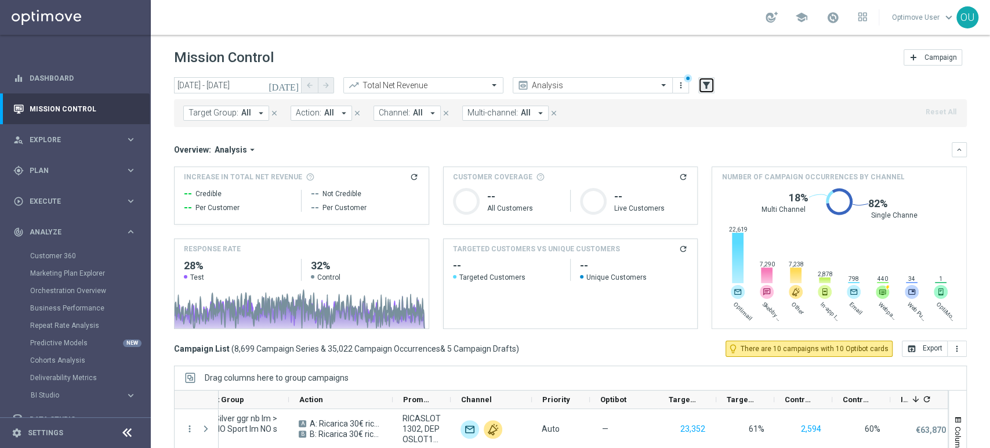
click at [710, 78] on button "filter_alt" at bounding box center [706, 85] width 16 height 16
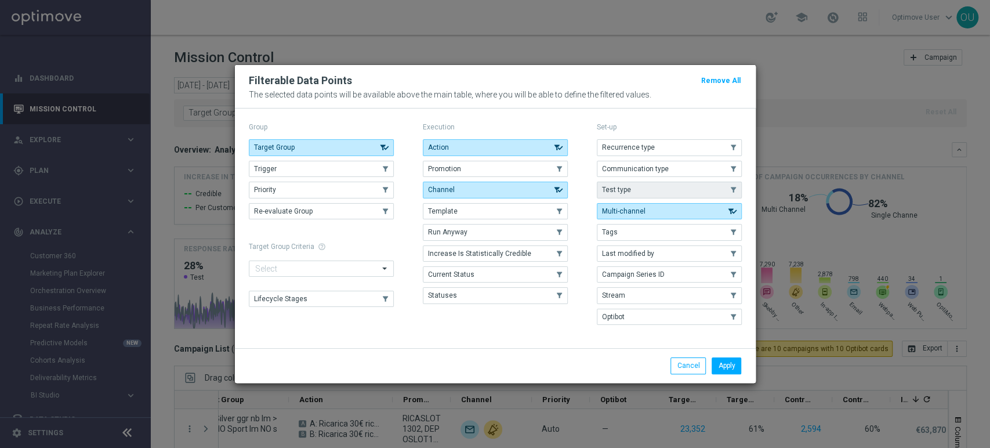
click at [639, 195] on button "Test type" at bounding box center [669, 190] width 145 height 16
click at [731, 365] on button "Apply" at bounding box center [727, 365] width 30 height 16
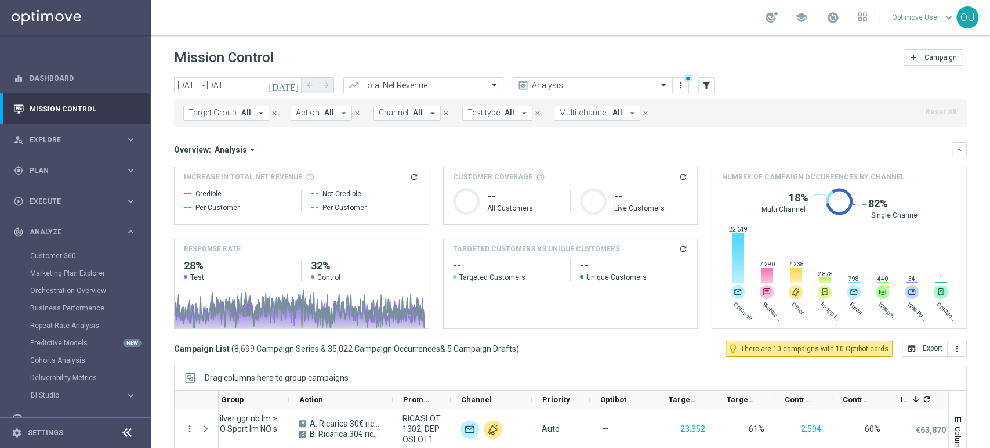
click at [491, 118] on button "Test type: All arrow_drop_down" at bounding box center [497, 113] width 70 height 15
click at [497, 253] on label "Test/Control" at bounding box center [498, 256] width 37 height 7
click at [584, 211] on icon at bounding box center [593, 201] width 27 height 27
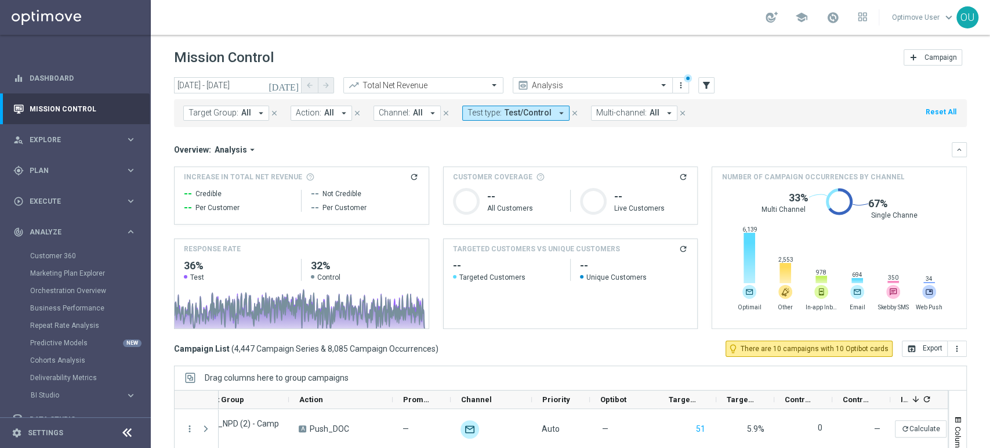
click at [517, 111] on span "Test/Control" at bounding box center [528, 113] width 47 height 10
click at [492, 255] on label "Test/Control" at bounding box center [498, 256] width 37 height 7
click at [545, 273] on span "Targeted Customers" at bounding box center [507, 277] width 108 height 9
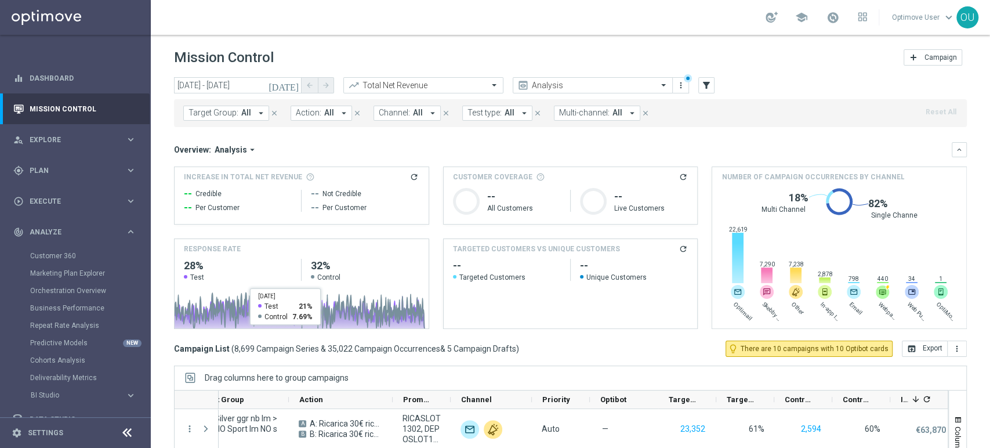
click at [699, 253] on div "Increase In Total Net Revenue refresh -- Credible -- Per Customer -- Not Credib…" at bounding box center [570, 247] width 793 height 162
click at [223, 180] on span "Increase In Total Net Revenue" at bounding box center [243, 177] width 118 height 10
click at [92, 135] on div "person_search Explore" at bounding box center [69, 140] width 112 height 10
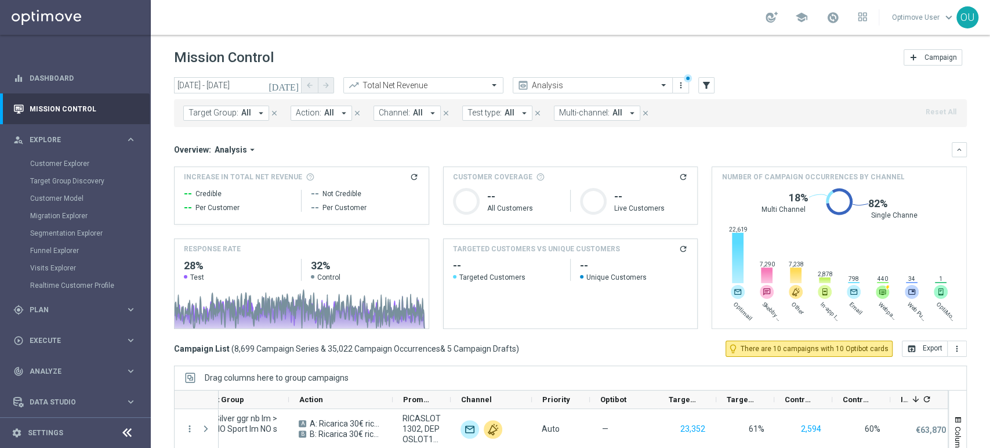
click at [302, 190] on div "-- Credible -- Per Customer -- Not Credible -- Per Customer" at bounding box center [301, 200] width 235 height 37
click at [707, 88] on icon "filter_alt" at bounding box center [706, 85] width 10 height 10
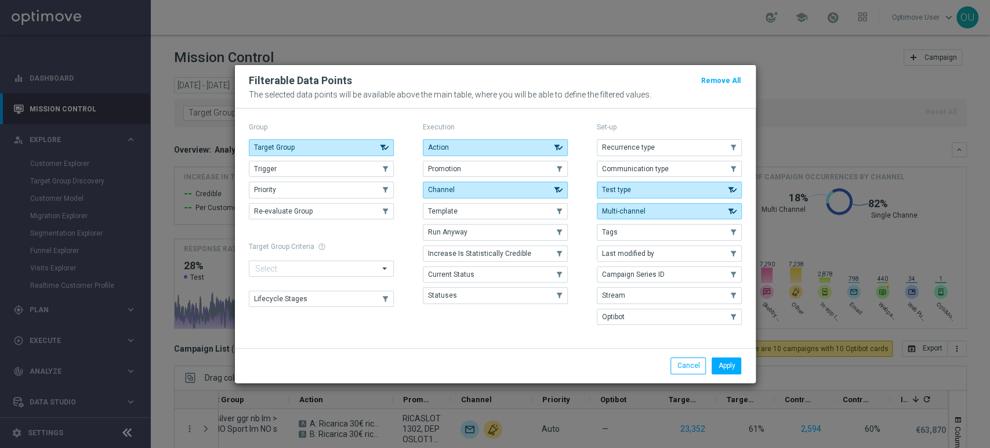
click at [604, 232] on span "Tags" at bounding box center [610, 232] width 16 height 8
click at [728, 365] on button "Apply" at bounding box center [727, 365] width 30 height 16
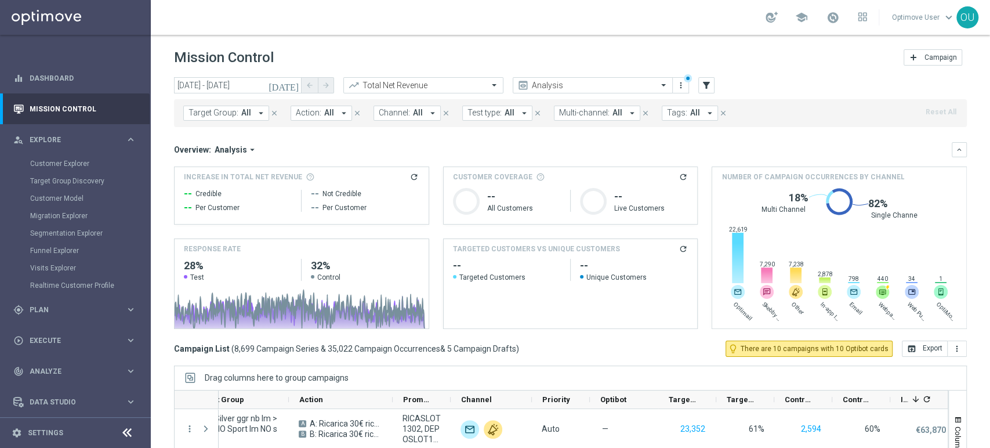
click at [667, 110] on span "Tags:" at bounding box center [677, 113] width 20 height 10
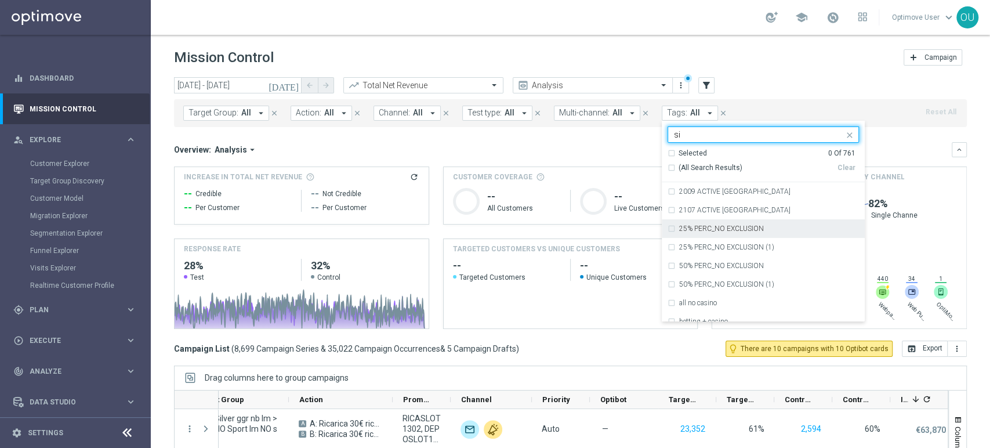
type input "s"
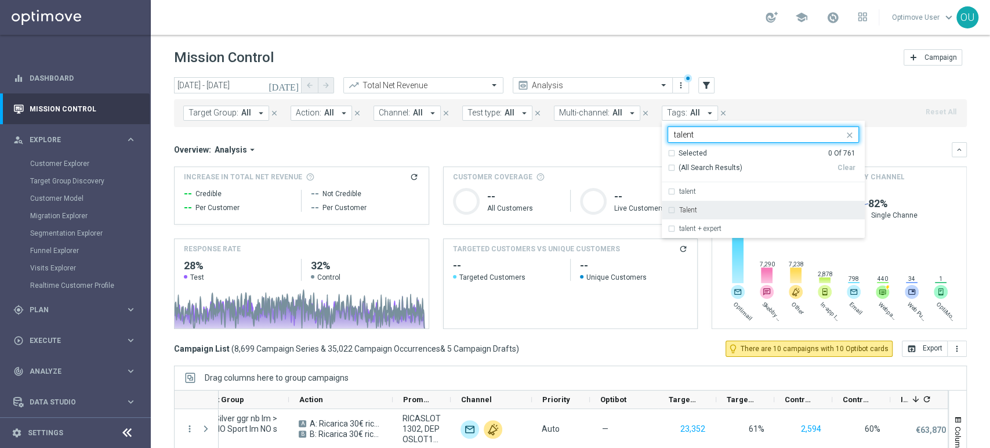
click at [694, 205] on div "Talent" at bounding box center [763, 210] width 191 height 19
type input "talent"
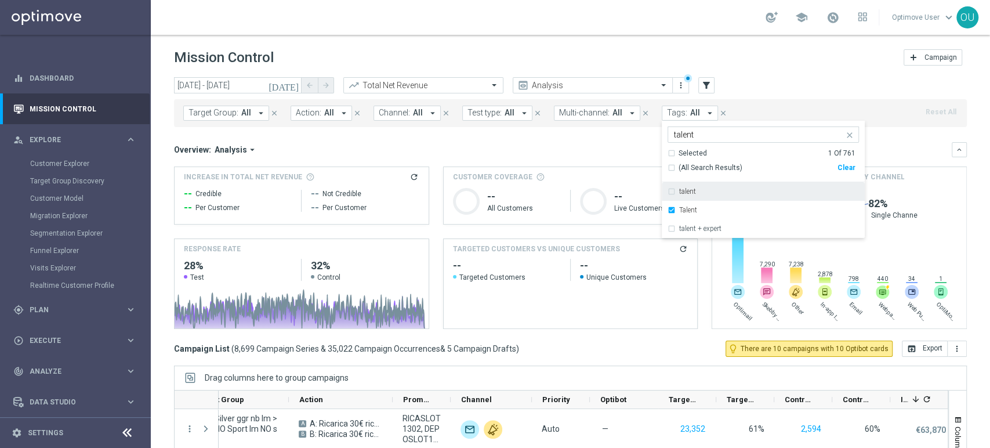
click at [628, 167] on div "Customer Coverage refresh Created with Highcharts 9.3.3 -- All Customers Create…" at bounding box center [571, 195] width 254 height 57
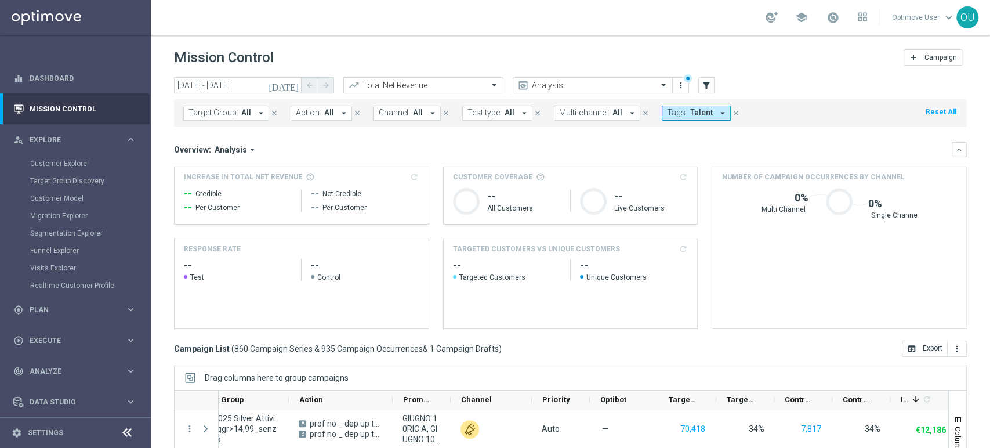
click at [677, 114] on span "Tags:" at bounding box center [677, 113] width 20 height 10
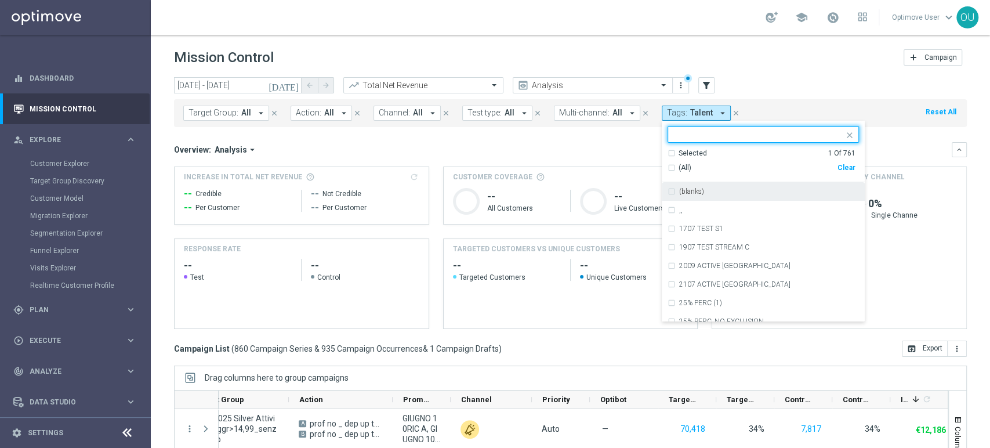
click at [0, 0] on div "Clear" at bounding box center [0, 0] width 0 height 0
click at [704, 130] on input "text" at bounding box center [759, 135] width 170 height 10
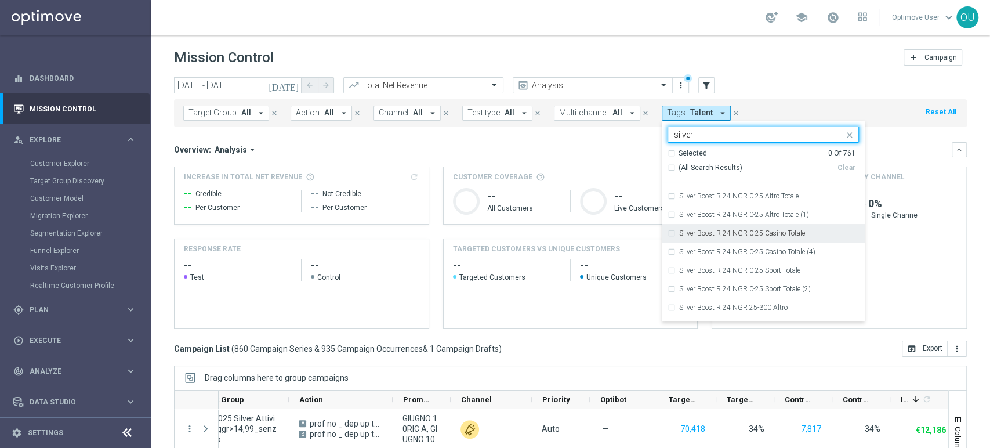
scroll to position [993, 0]
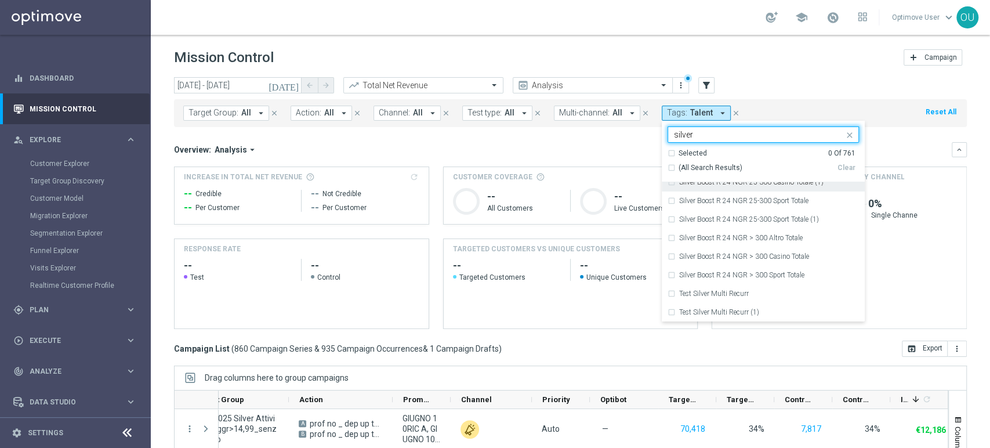
click at [668, 165] on div "(All Search Results)" at bounding box center [753, 168] width 170 height 10
type input "silver"
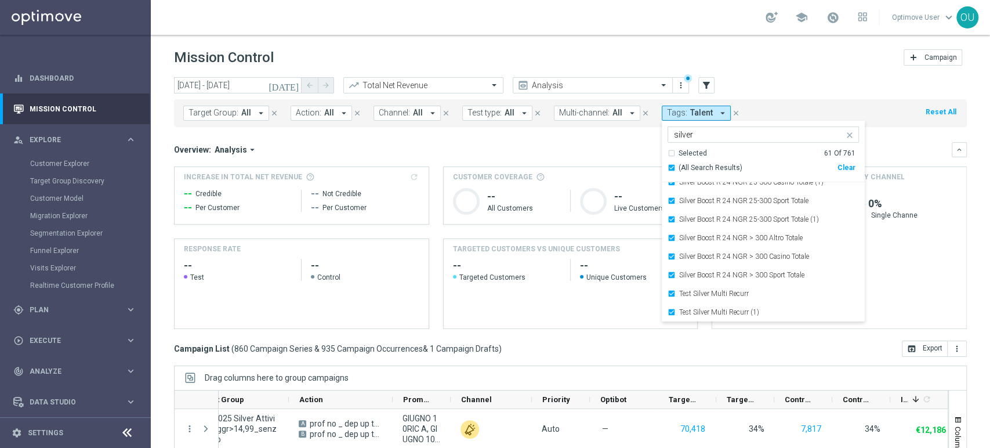
click at [605, 142] on div "Overview: Analysis arrow_drop_down keyboard_arrow_down" at bounding box center [570, 149] width 793 height 15
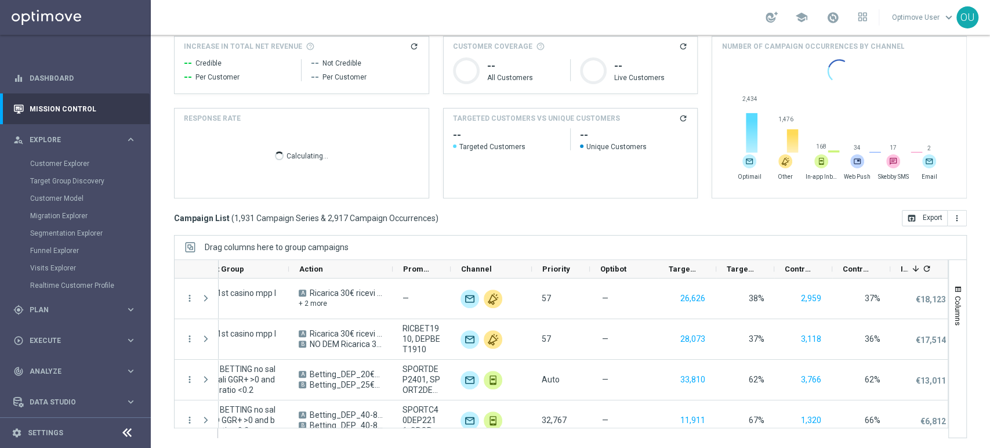
scroll to position [0, 0]
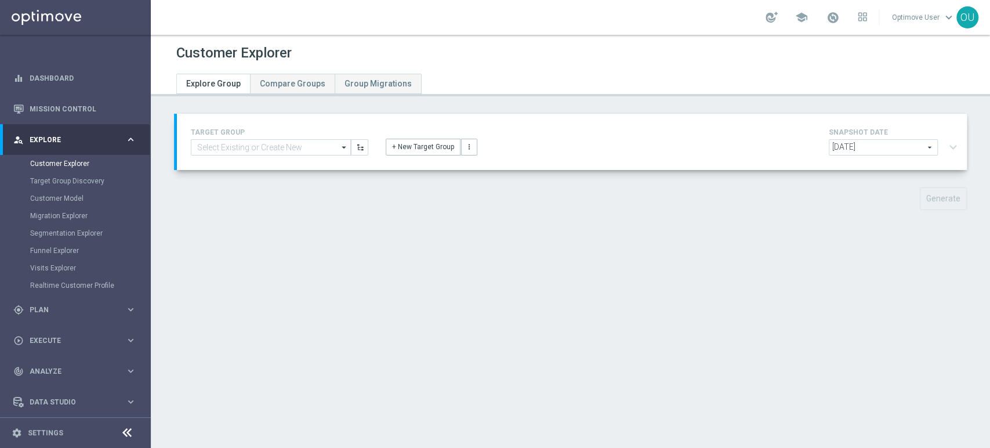
click at [254, 328] on div "Customer Explorer Explore Group Compare Groups Group Migrations TARGET GROUP ar…" at bounding box center [570, 241] width 839 height 413
click at [416, 158] on div "TARGET GROUP arrow_drop_down Show Selected 0 of 4969 01.02 reminder 2701 BIANCO…" at bounding box center [572, 142] width 790 height 56
click at [401, 138] on div "+ New Target Group more_vert" at bounding box center [572, 140] width 390 height 30
click at [403, 144] on button "+ New Target Group" at bounding box center [423, 147] width 75 height 16
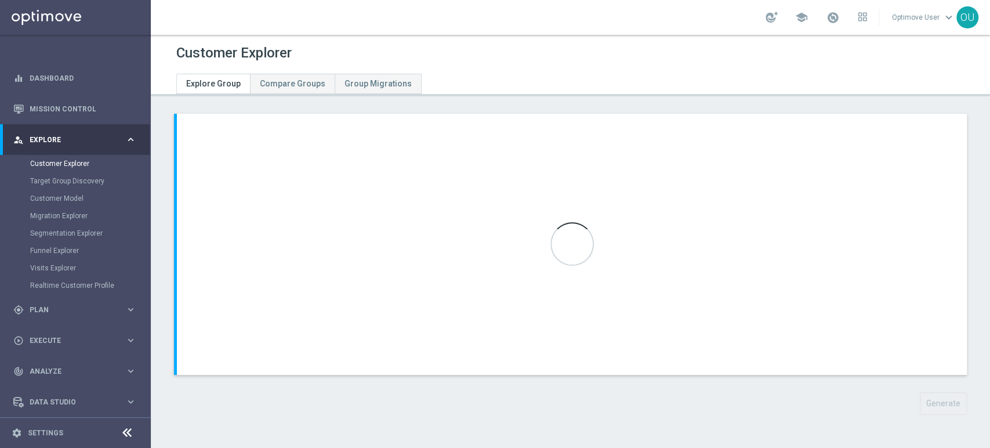
click at [215, 155] on div at bounding box center [572, 244] width 790 height 261
click at [251, 155] on div at bounding box center [572, 244] width 790 height 261
click at [230, 173] on button "+ Add Selection" at bounding box center [219, 170] width 56 height 13
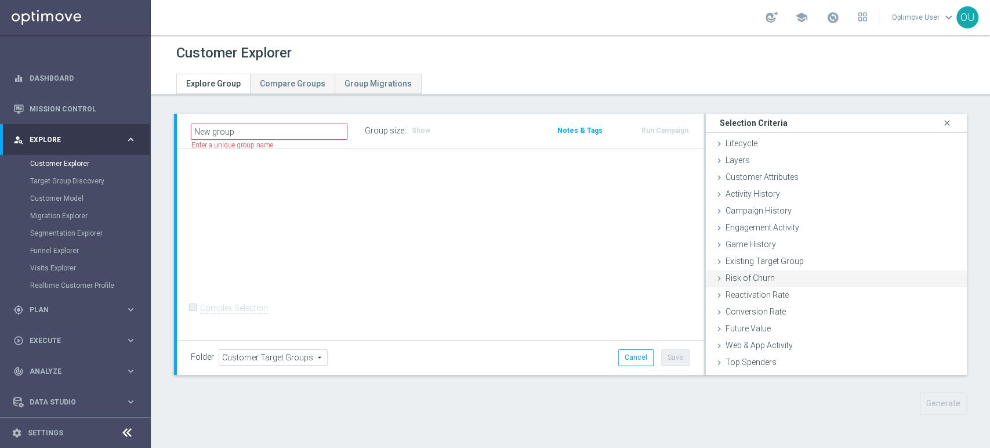
click at [775, 279] on div "Risk of Churn done" at bounding box center [836, 278] width 261 height 17
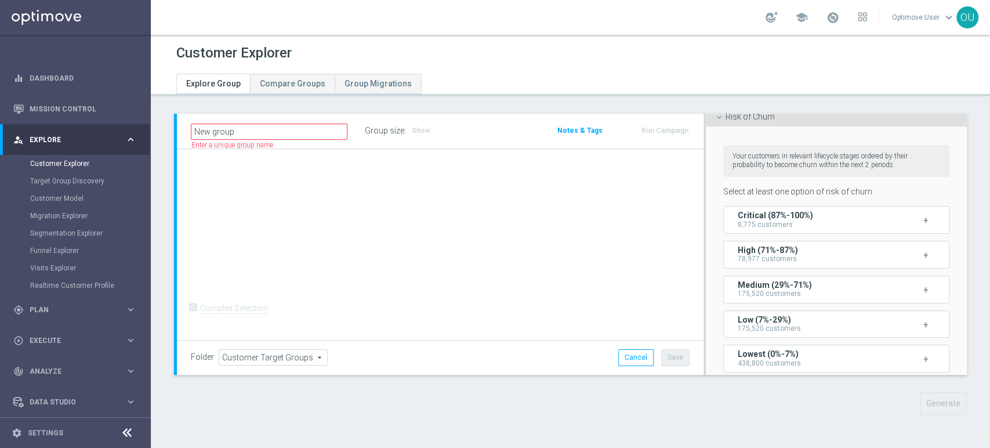
scroll to position [159, 0]
click at [913, 160] on div "Your customers in relevant lifecycle stages ordered by their probability to bec…" at bounding box center [836, 163] width 226 height 32
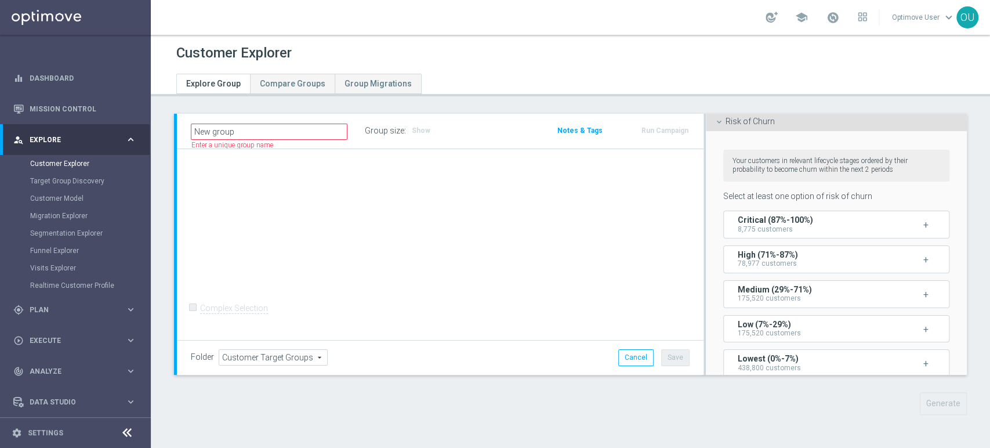
scroll to position [158, 0]
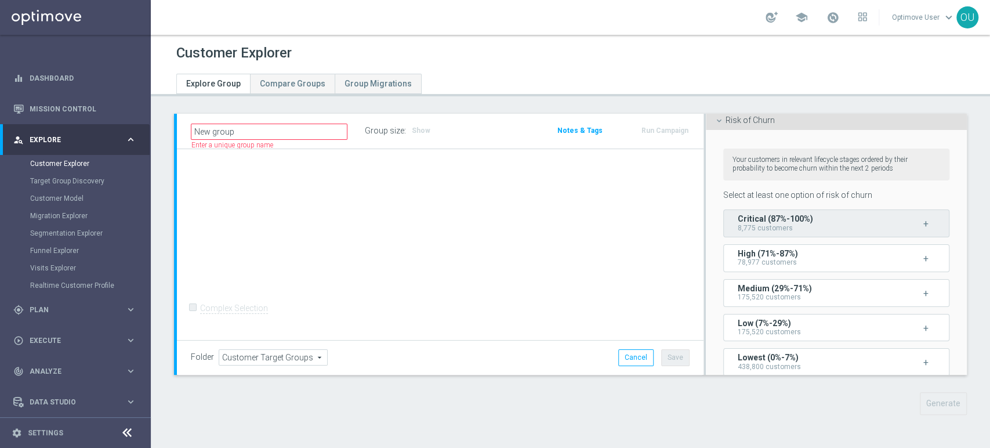
click at [780, 224] on span "8,775 customers" at bounding box center [765, 228] width 55 height 8
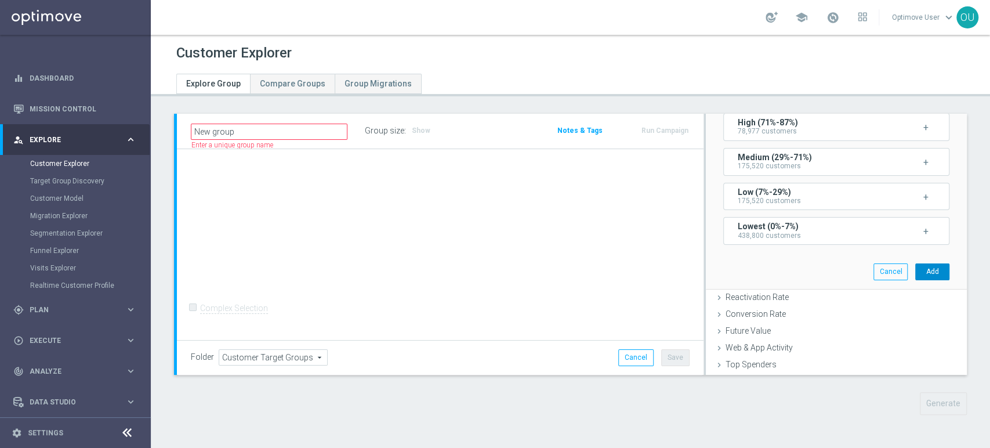
click at [923, 267] on button "Add" at bounding box center [932, 271] width 34 height 16
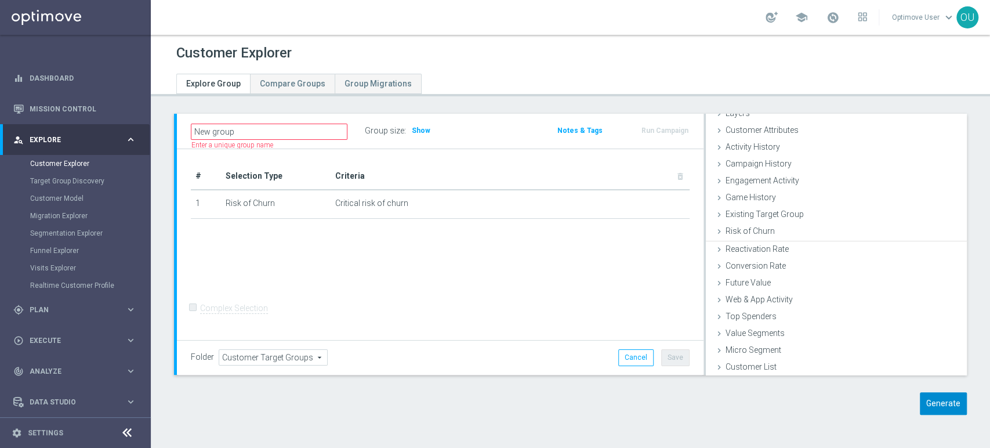
scroll to position [47, 0]
click at [931, 404] on button "Generate" at bounding box center [943, 403] width 47 height 23
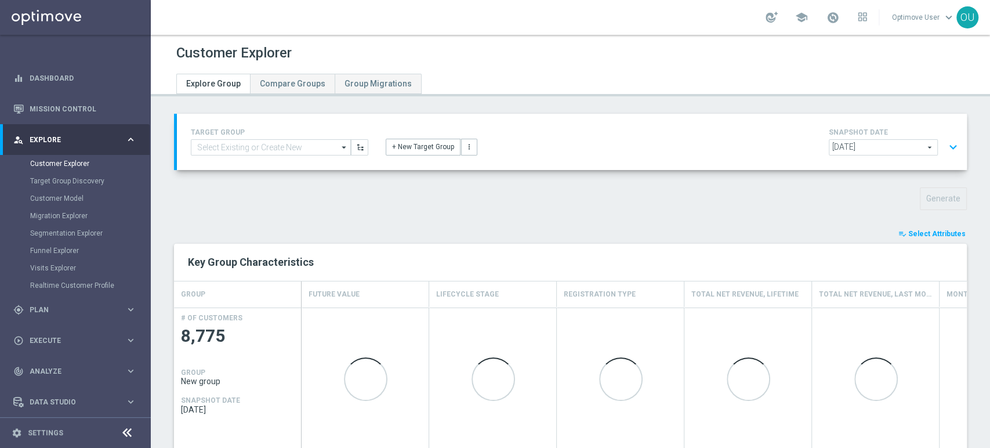
scroll to position [75, 0]
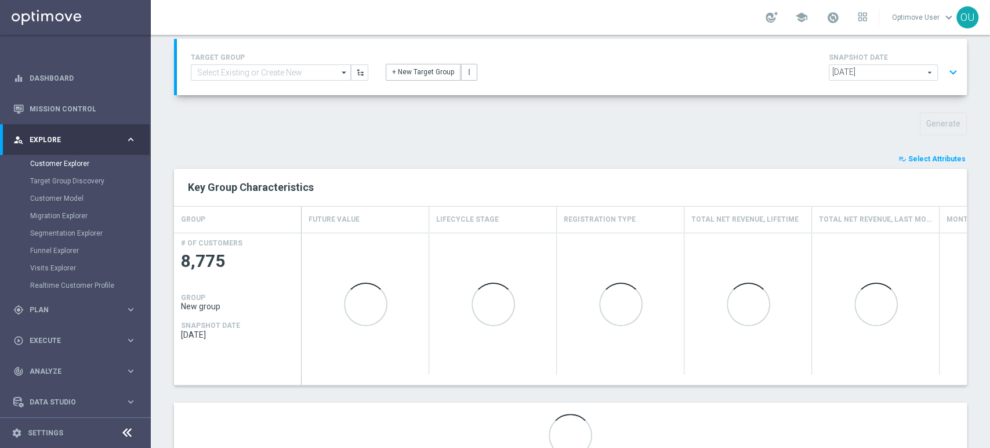
click at [941, 157] on span "Select Attributes" at bounding box center [936, 159] width 57 height 8
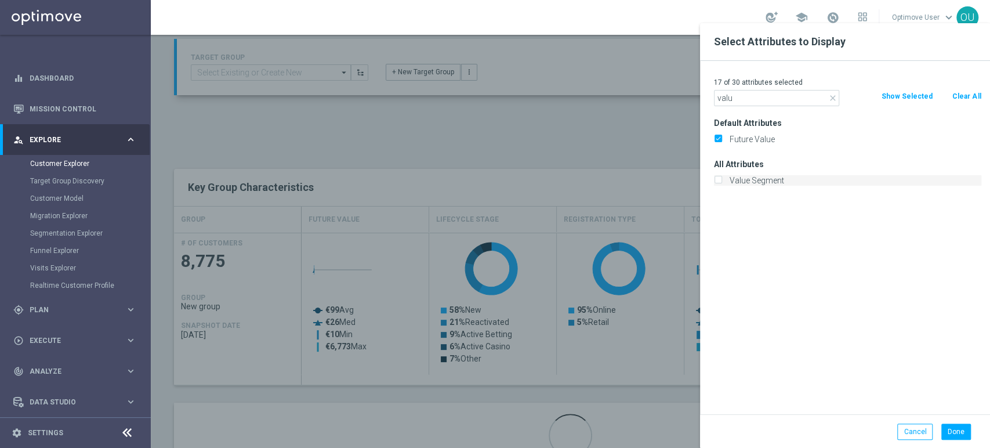
type input "valu"
click at [762, 176] on label "Value Segment" at bounding box center [854, 180] width 256 height 10
click at [722, 178] on input "Value Segment" at bounding box center [718, 182] width 8 height 8
checkbox input "true"
click at [948, 417] on div "Done Cancel" at bounding box center [845, 431] width 290 height 34
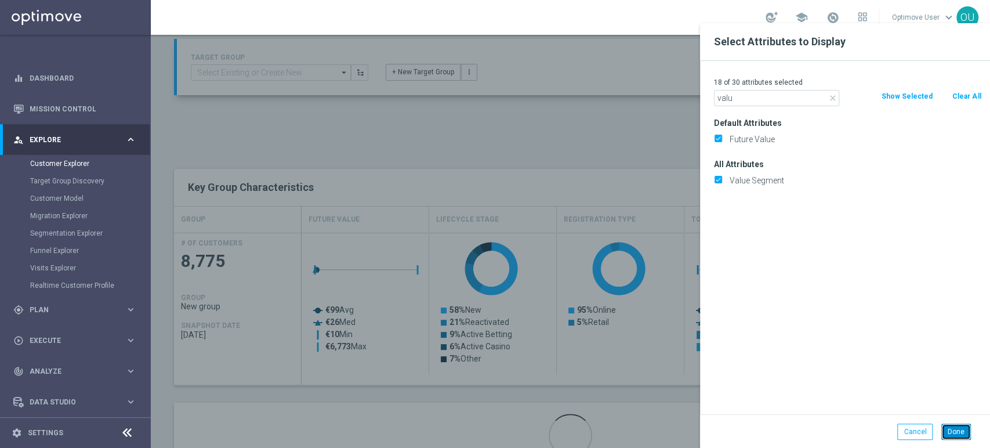
click at [956, 427] on button "Done" at bounding box center [956, 431] width 30 height 16
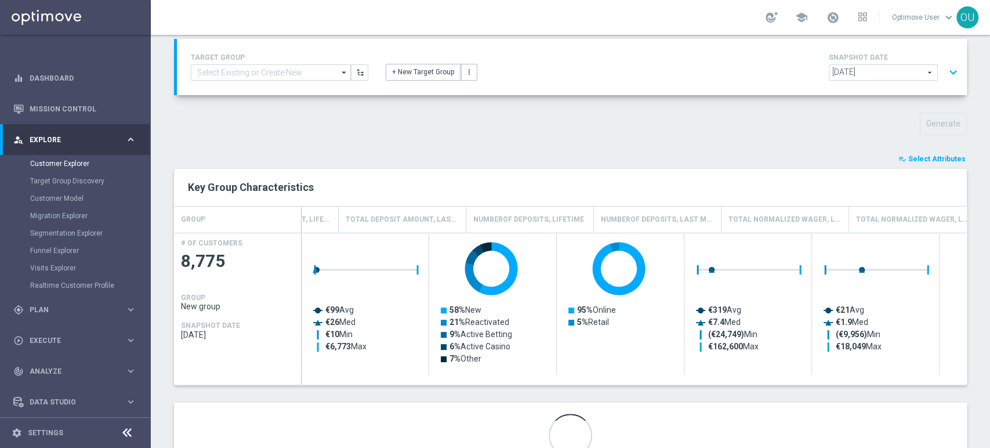
scroll to position [0, 1641]
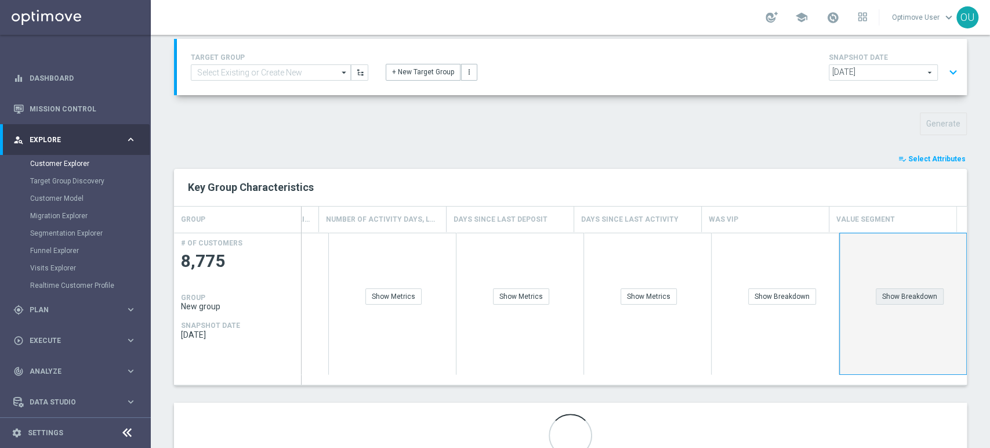
click at [900, 296] on div "Show Breakdown" at bounding box center [910, 296] width 68 height 16
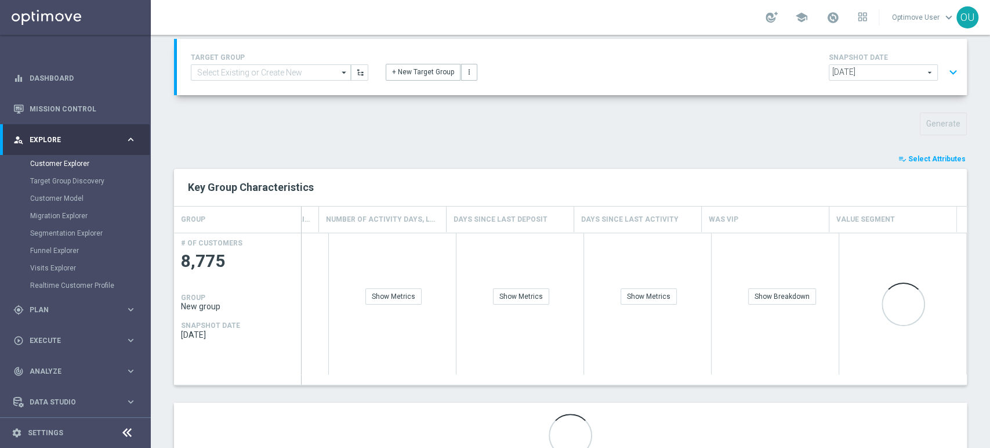
click at [923, 162] on button "playlist_add_check Select Attributes" at bounding box center [932, 159] width 70 height 13
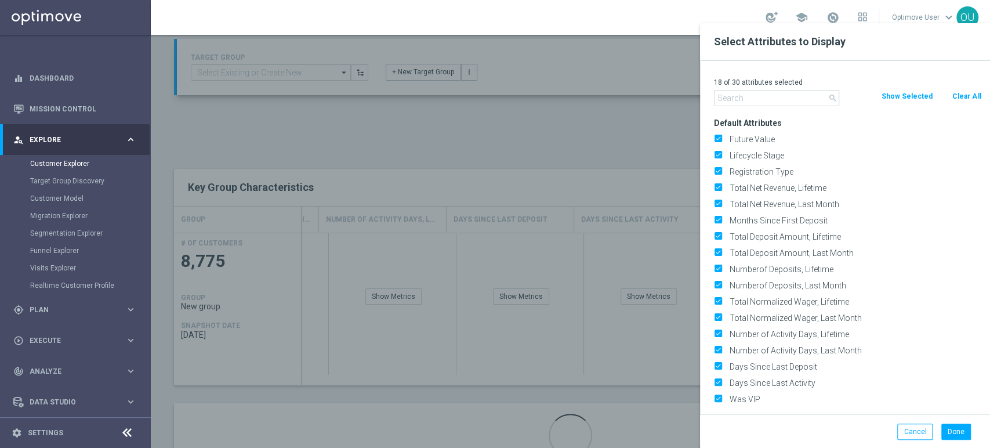
click at [973, 85] on p "18 of 30 attributes selected" at bounding box center [847, 82] width 267 height 9
click at [960, 105] on div "search Clear All Show Selected" at bounding box center [847, 98] width 285 height 16
click at [960, 104] on div "search Clear All Show Selected" at bounding box center [847, 98] width 285 height 16
click at [966, 95] on button "Clear All" at bounding box center [966, 96] width 31 height 13
checkbox input "false"
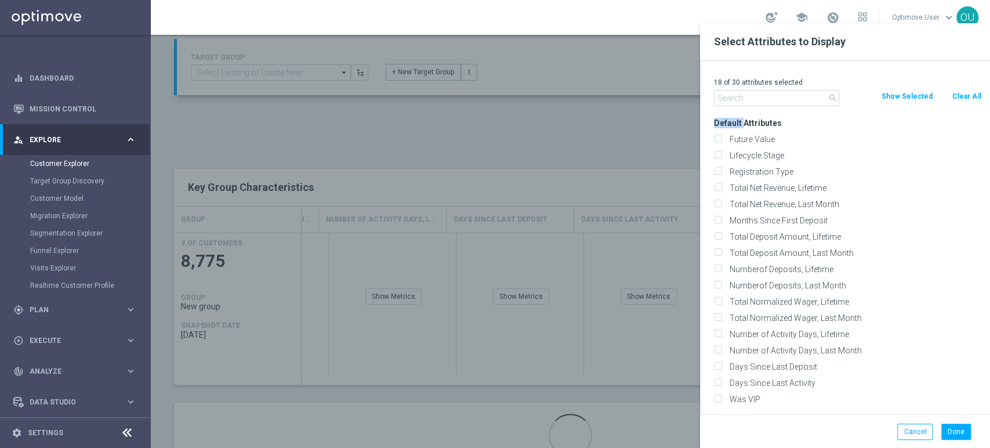
checkbox input "false"
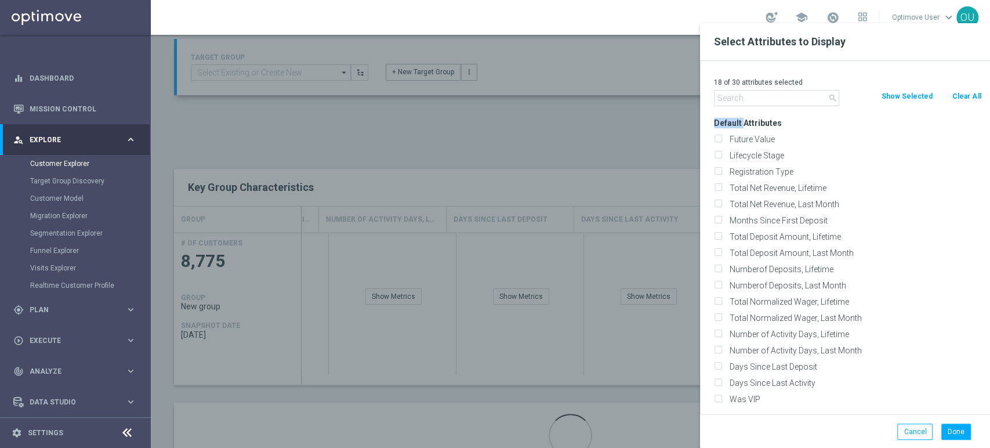
checkbox input "false"
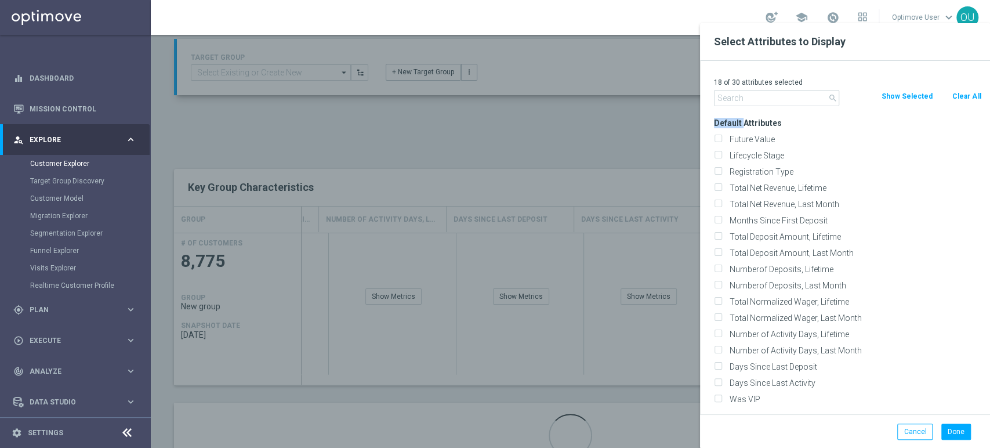
checkbox input "false"
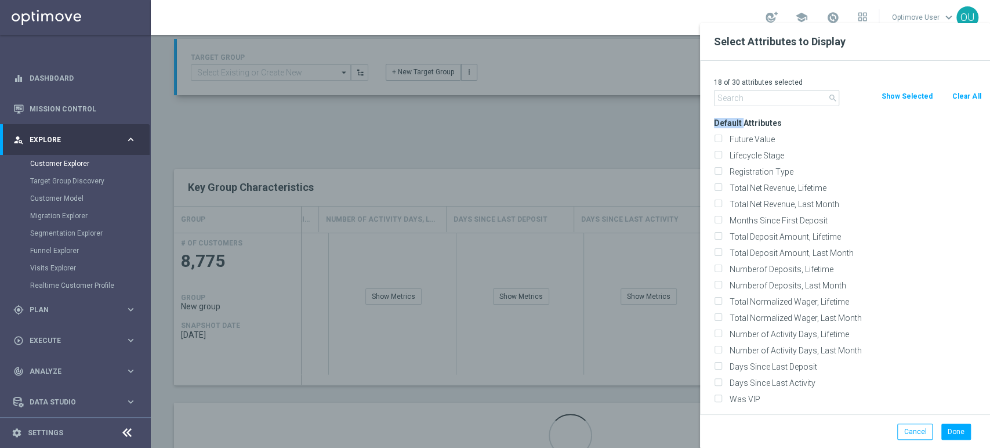
checkbox input "false"
click at [723, 143] on div "Future Value" at bounding box center [847, 139] width 267 height 10
click at [719, 137] on input "Future Value" at bounding box center [718, 141] width 8 height 8
checkbox input "true"
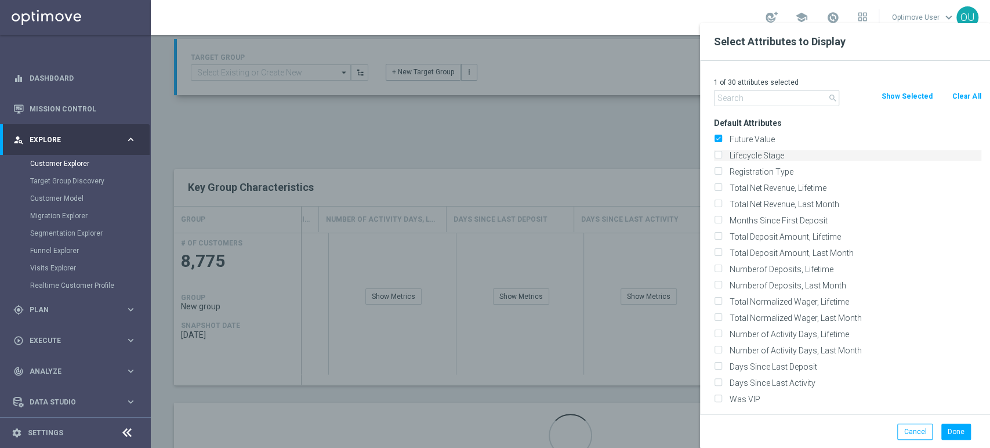
click at [717, 156] on input "Lifecycle Stage" at bounding box center [718, 157] width 8 height 8
checkbox input "true"
click at [752, 96] on input "text" at bounding box center [776, 98] width 125 height 16
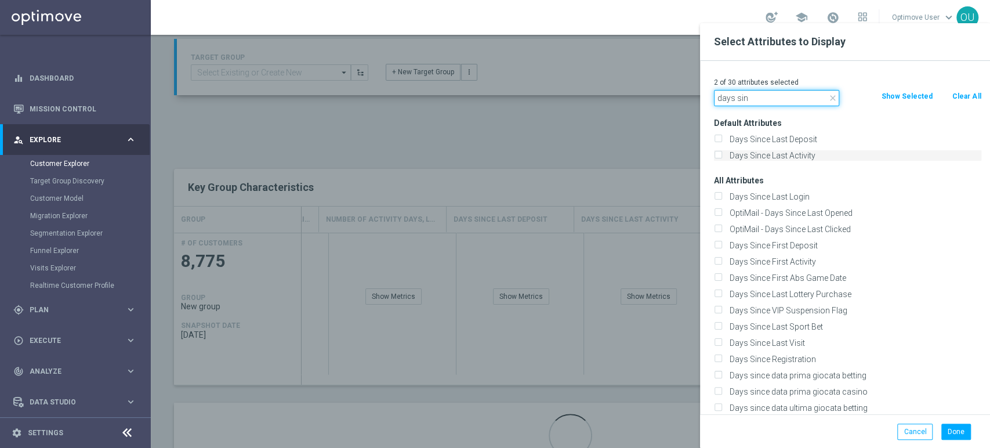
type input "days sin"
click at [764, 153] on label "Days Since Last Activity" at bounding box center [854, 155] width 256 height 10
click at [722, 153] on input "Days Since Last Activity" at bounding box center [718, 157] width 8 height 8
checkbox input "true"
drag, startPoint x: 765, startPoint y: 97, endPoint x: 649, endPoint y: 97, distance: 116.0
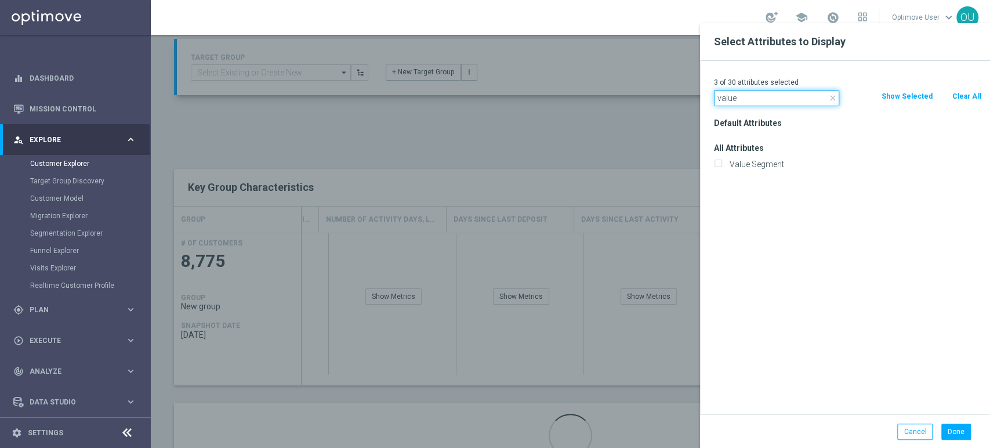
type input "value"
click at [767, 157] on div "Value Segment" at bounding box center [847, 164] width 285 height 16
click at [767, 159] on label "Value Segment" at bounding box center [854, 164] width 256 height 10
click at [722, 162] on input "Value Segment" at bounding box center [718, 166] width 8 height 8
checkbox input "true"
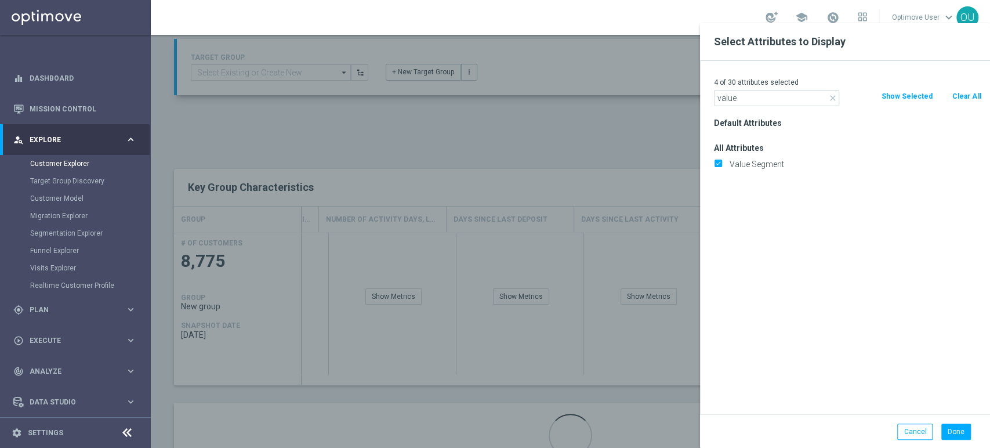
click at [831, 96] on icon "close" at bounding box center [832, 97] width 9 height 9
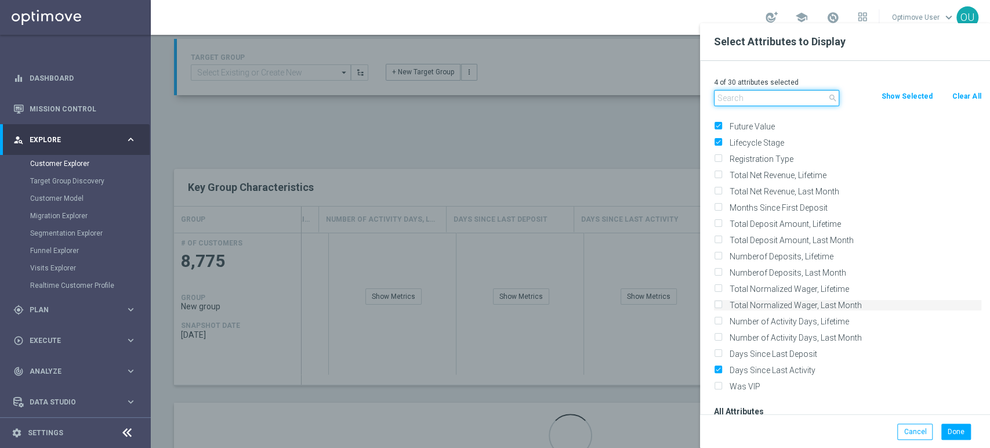
scroll to position [0, 0]
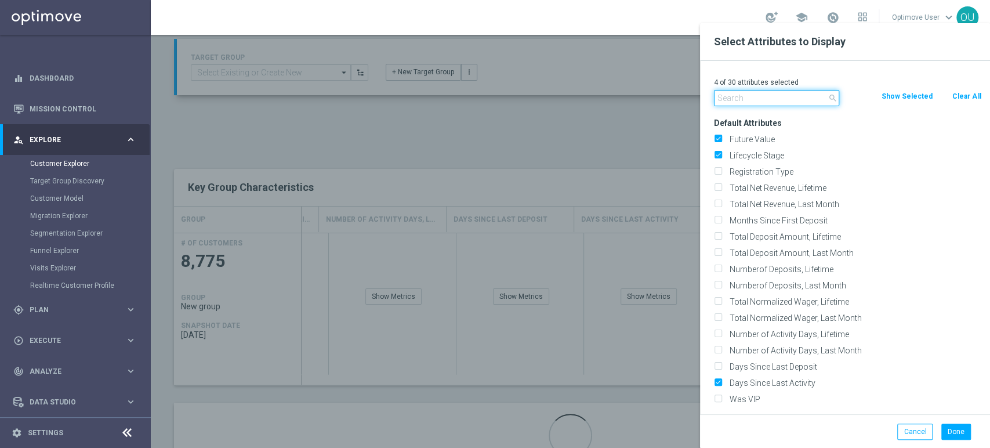
click at [756, 101] on input "text" at bounding box center [776, 98] width 125 height 16
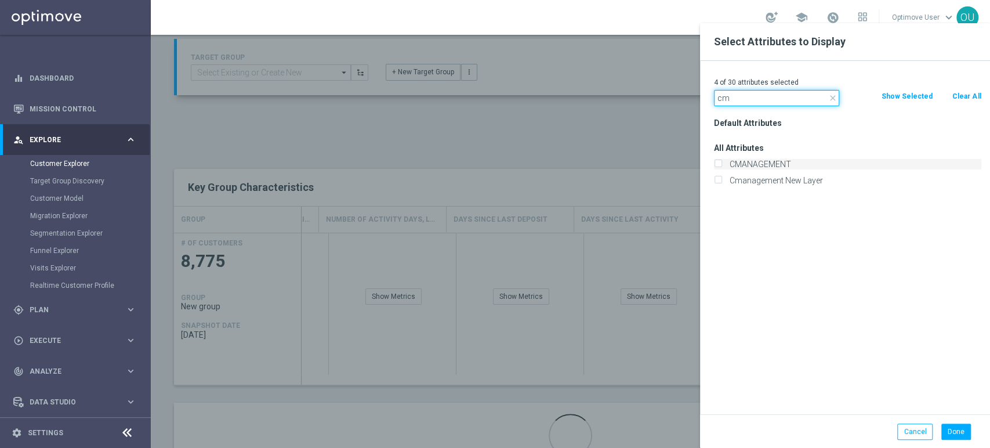
type input "cm"
click at [759, 161] on label "CMANAGEMENT" at bounding box center [854, 164] width 256 height 10
click at [722, 162] on input "CMANAGEMENT" at bounding box center [718, 166] width 8 height 8
checkbox input "true"
click at [956, 432] on button "Done" at bounding box center [956, 431] width 30 height 16
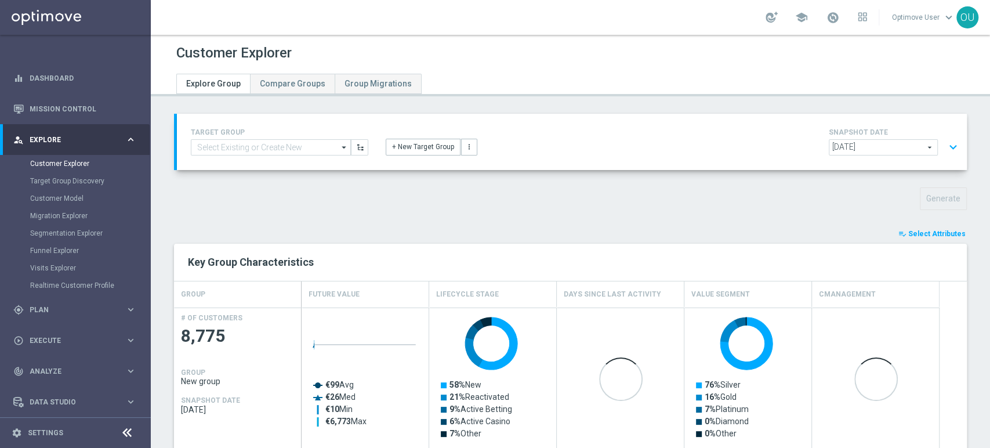
scroll to position [57, 0]
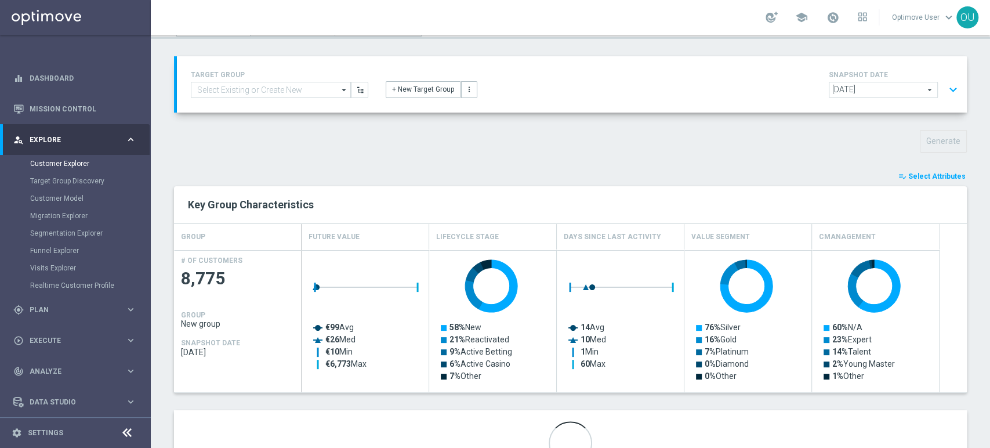
click at [923, 175] on span "Select Attributes" at bounding box center [936, 176] width 57 height 8
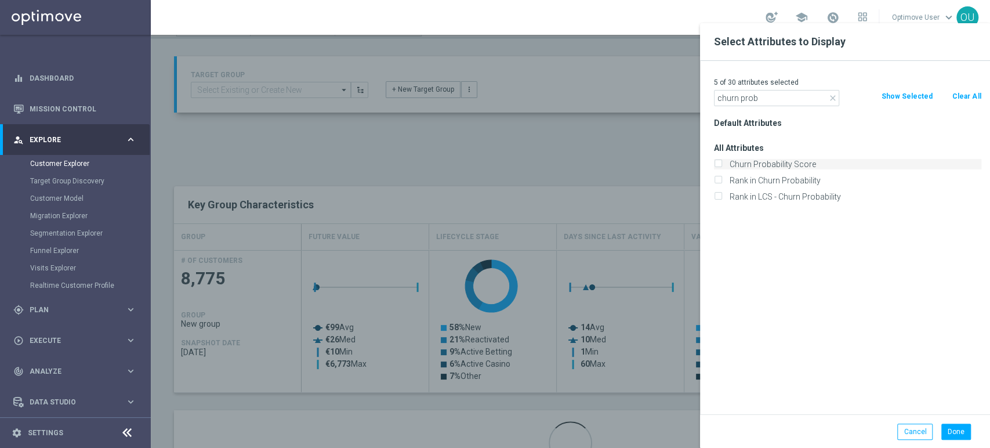
type input "churn prob"
click at [762, 163] on label "Churn Probability Score" at bounding box center [854, 164] width 256 height 10
click at [722, 163] on input "Churn Probability Score" at bounding box center [718, 166] width 8 height 8
checkbox input "true"
click at [944, 442] on div "Done Cancel" at bounding box center [845, 431] width 290 height 34
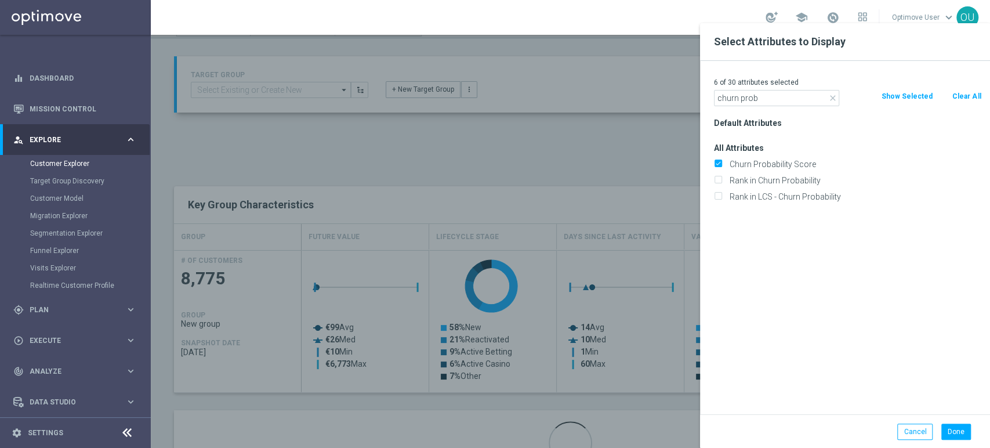
click at [960, 415] on div "Done Cancel" at bounding box center [845, 431] width 290 height 34
click at [947, 436] on button "Done" at bounding box center [956, 431] width 30 height 16
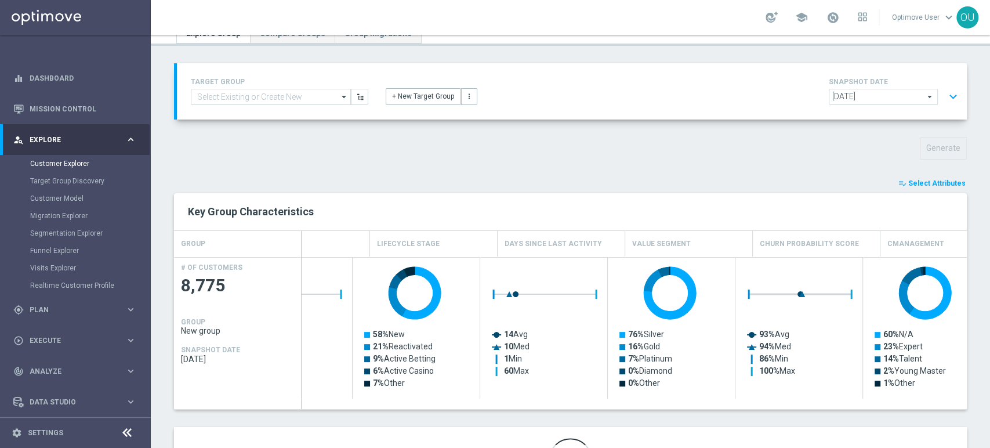
scroll to position [0, 110]
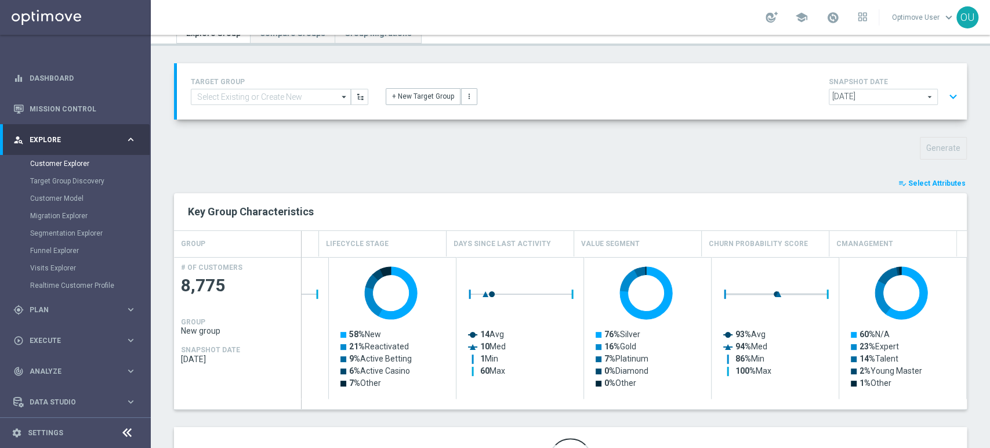
click at [747, 183] on div "playlist_add_check Select Attributes" at bounding box center [570, 183] width 810 height 13
click at [657, 172] on div "TARGET GROUP arrow_drop_down Show Selected 0 of NaN 01.02 reminder 2701 BIANCOL…" at bounding box center [570, 286] width 839 height 447
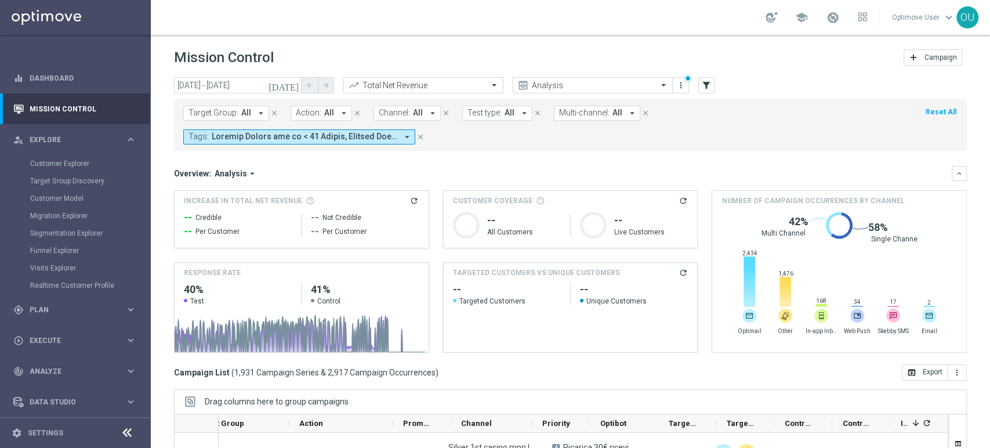
scroll to position [0, 252]
